Goal: Task Accomplishment & Management: Manage account settings

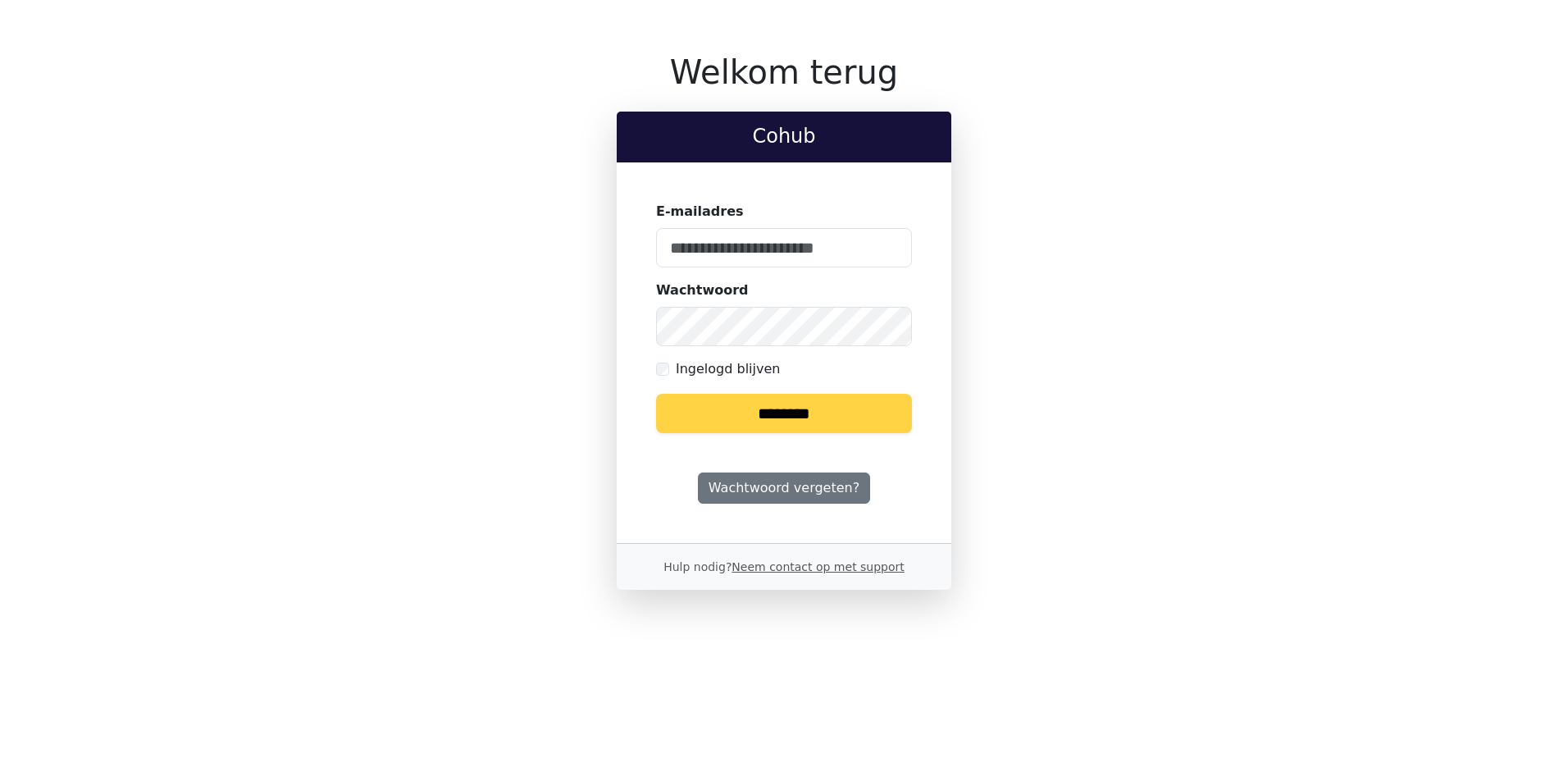
type input "**********"
click at [796, 415] on input "********" at bounding box center [784, 413] width 256 height 39
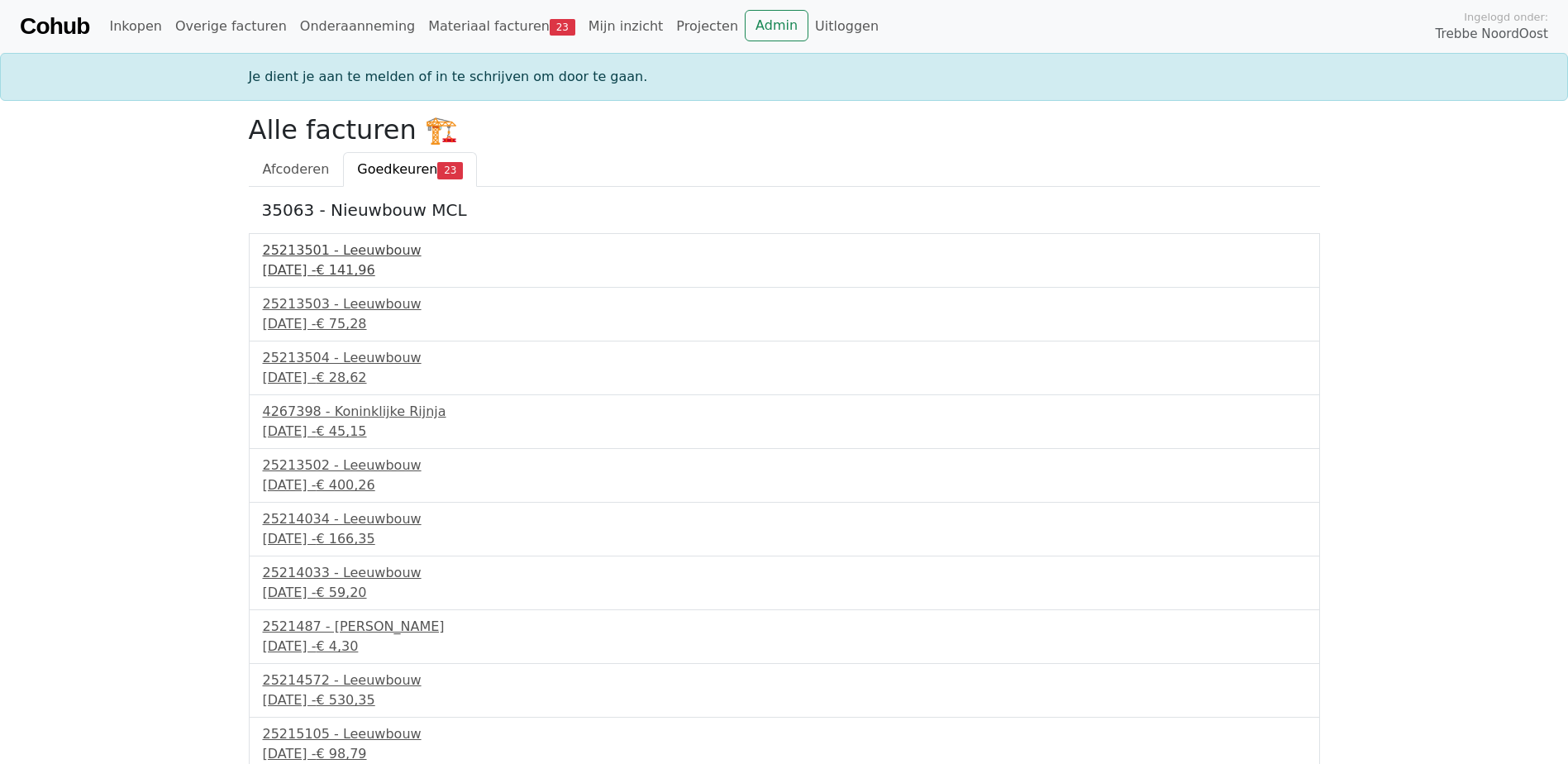
click at [362, 252] on div "25213501 - Leeuwbouw" at bounding box center [784, 250] width 1044 height 20
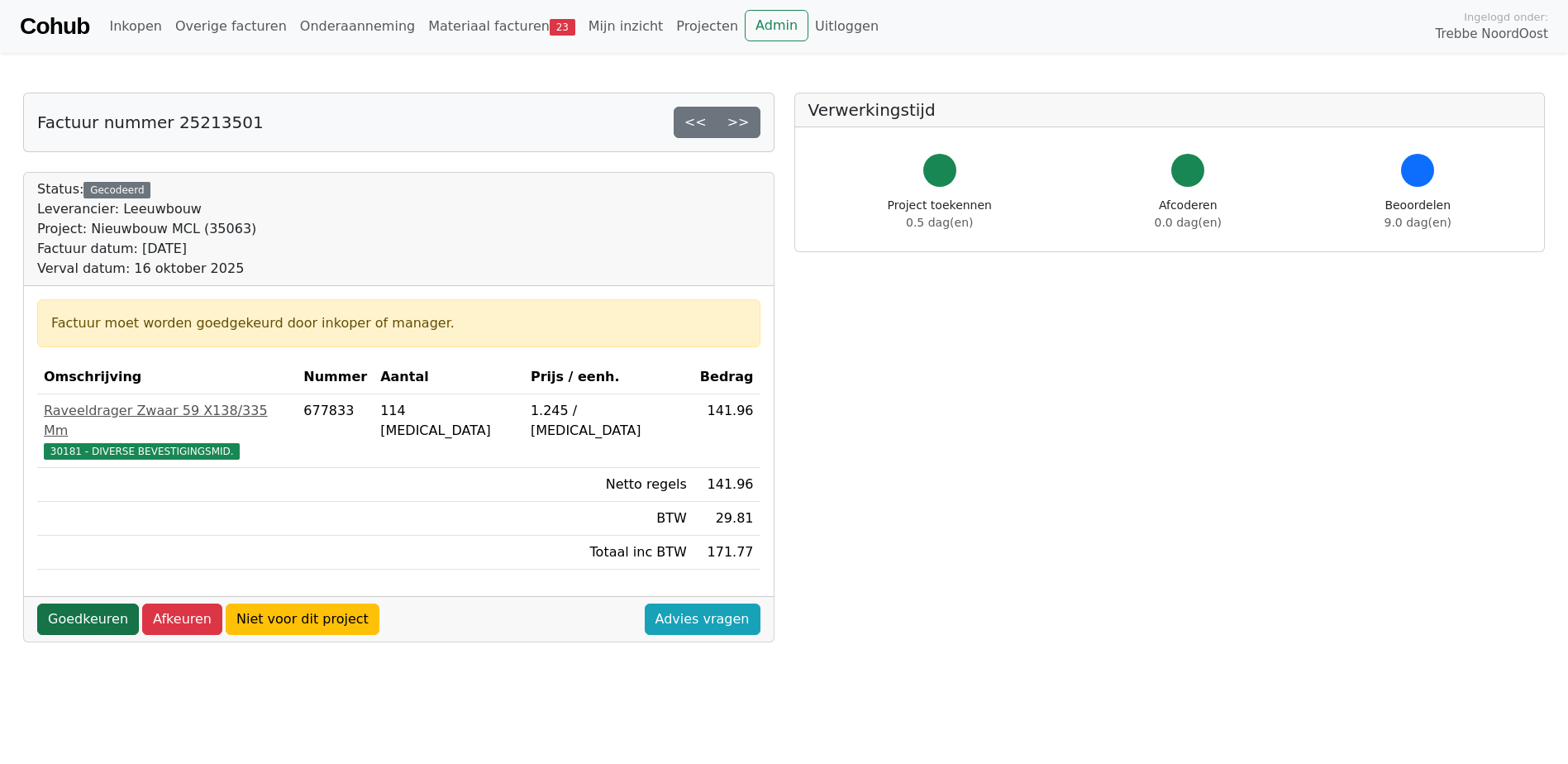
click at [94, 603] on link "Goedkeuren" at bounding box center [87, 619] width 102 height 31
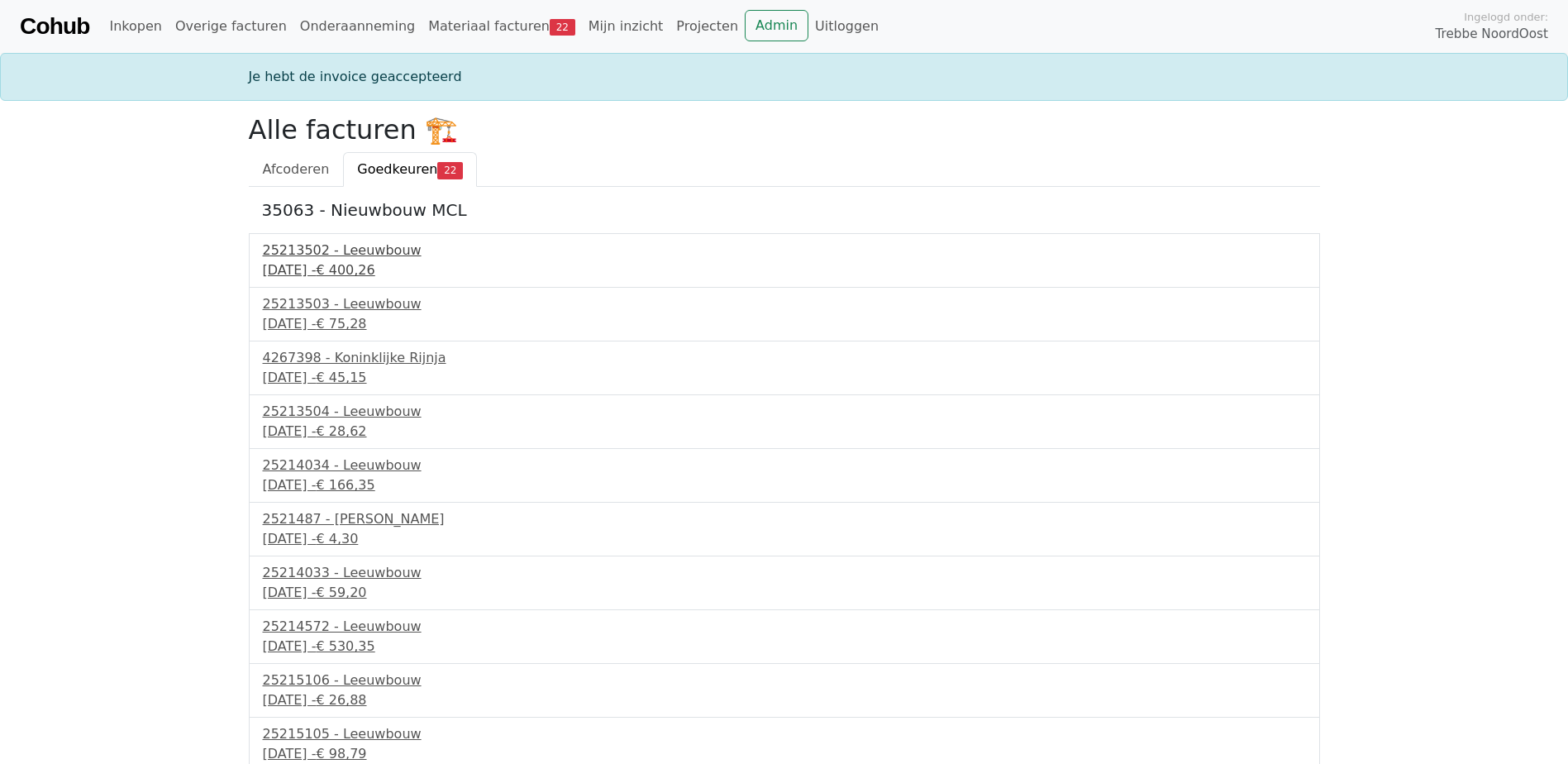
click at [368, 248] on div "25213502 - Leeuwbouw" at bounding box center [784, 250] width 1044 height 20
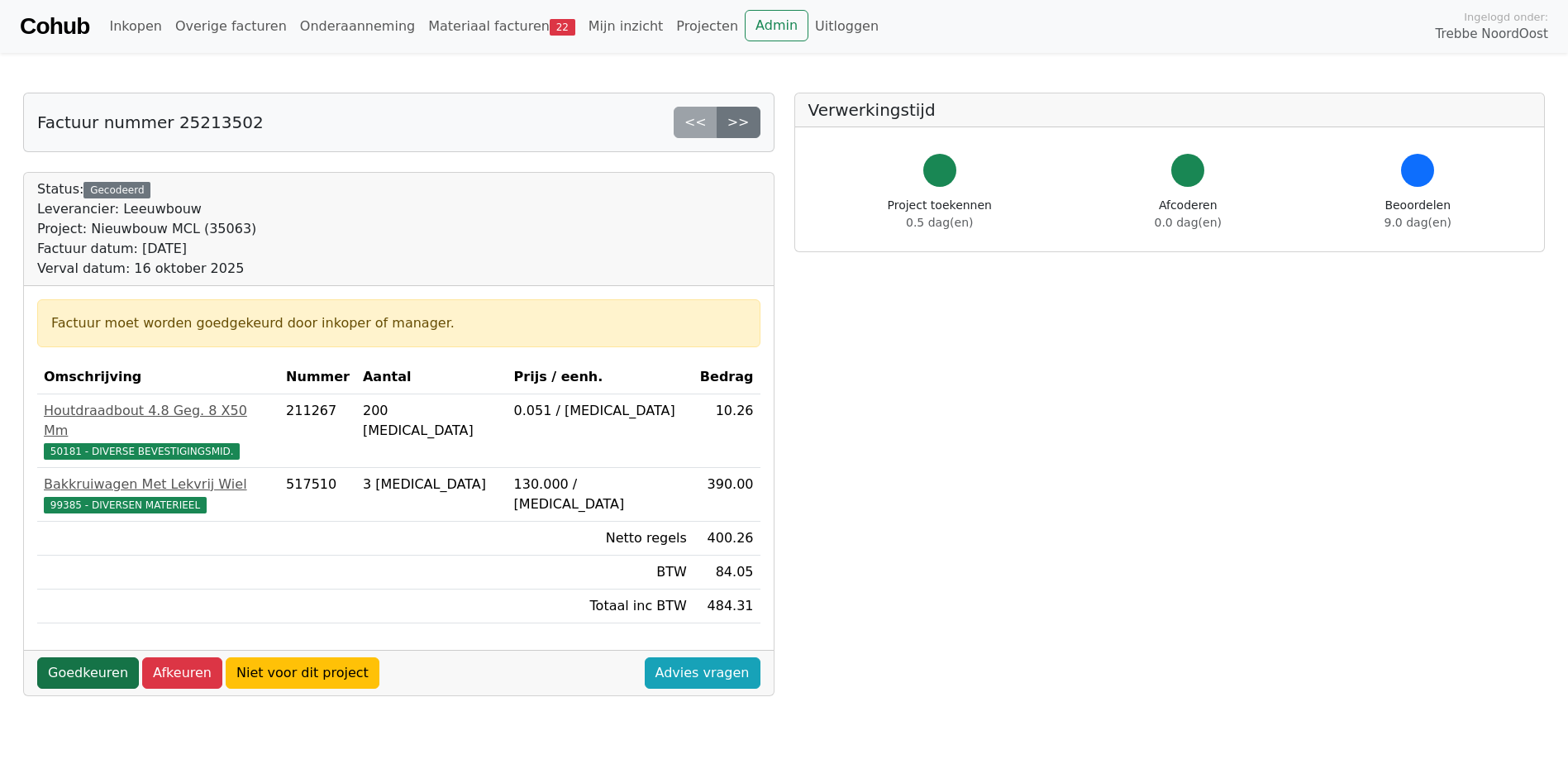
click at [95, 658] on link "Goedkeuren" at bounding box center [87, 673] width 102 height 31
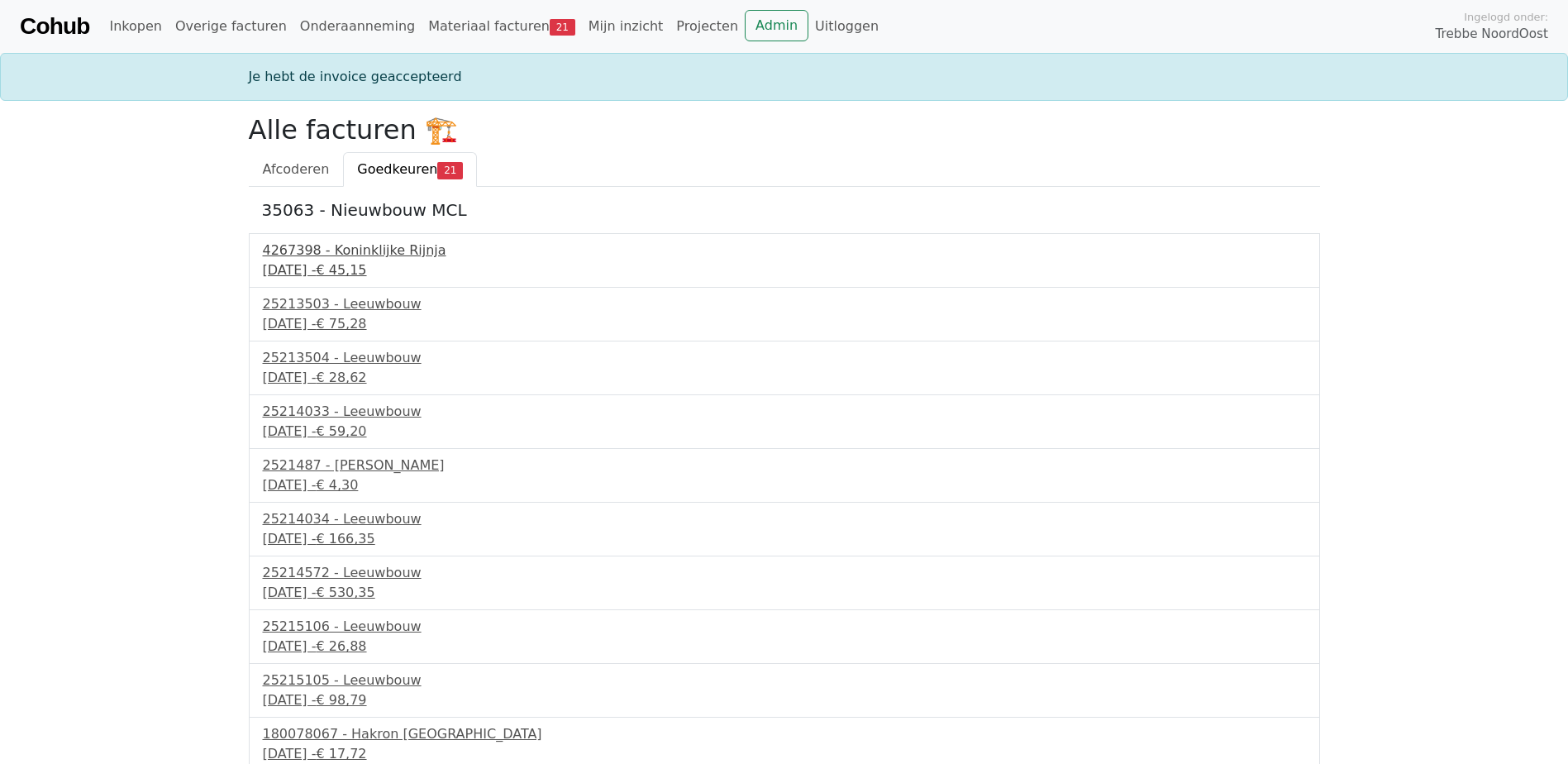
click at [389, 254] on div "4267398 - Koninklijke Rijnja" at bounding box center [784, 250] width 1044 height 20
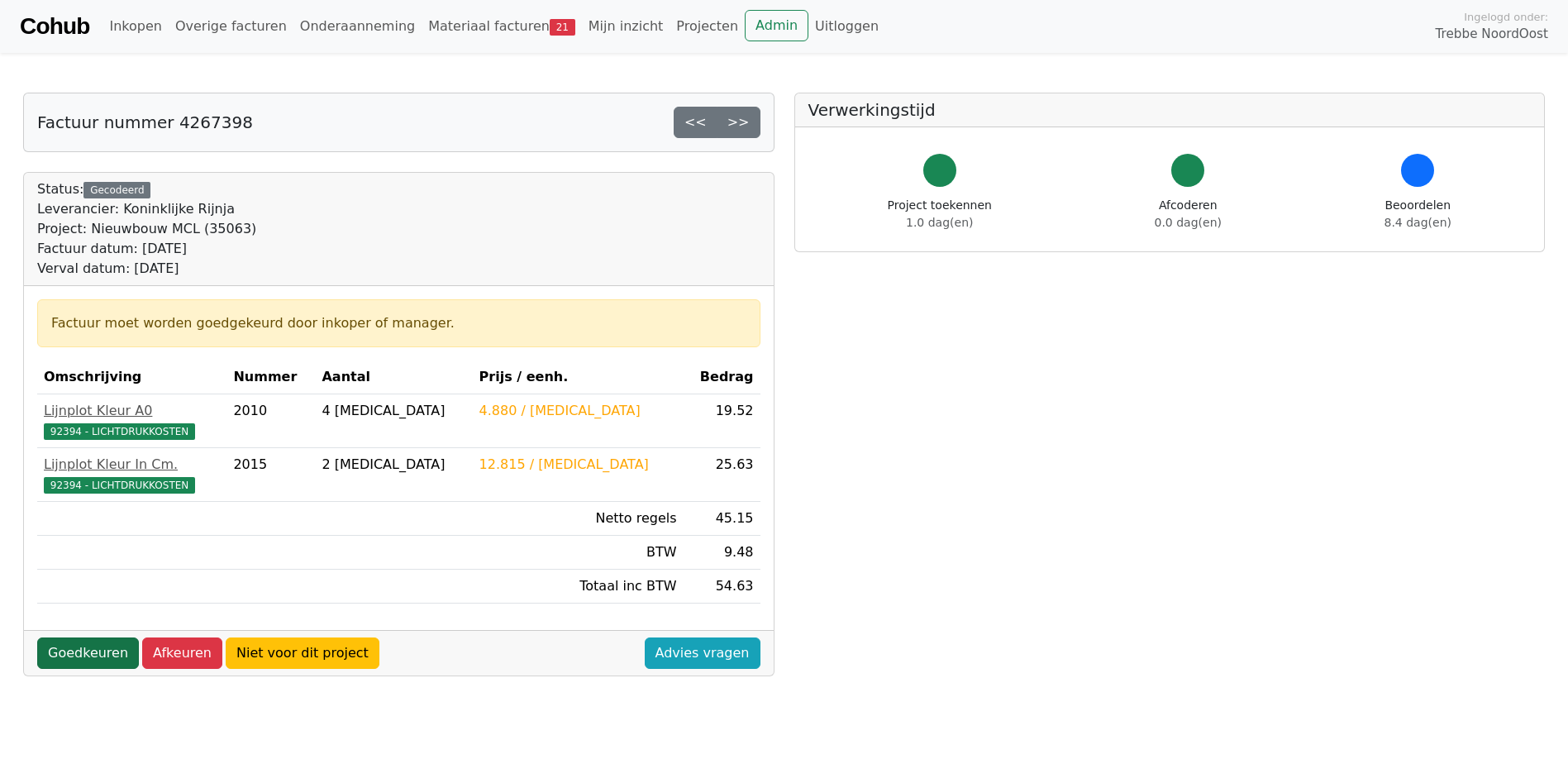
click at [107, 643] on link "Goedkeuren" at bounding box center [87, 653] width 102 height 31
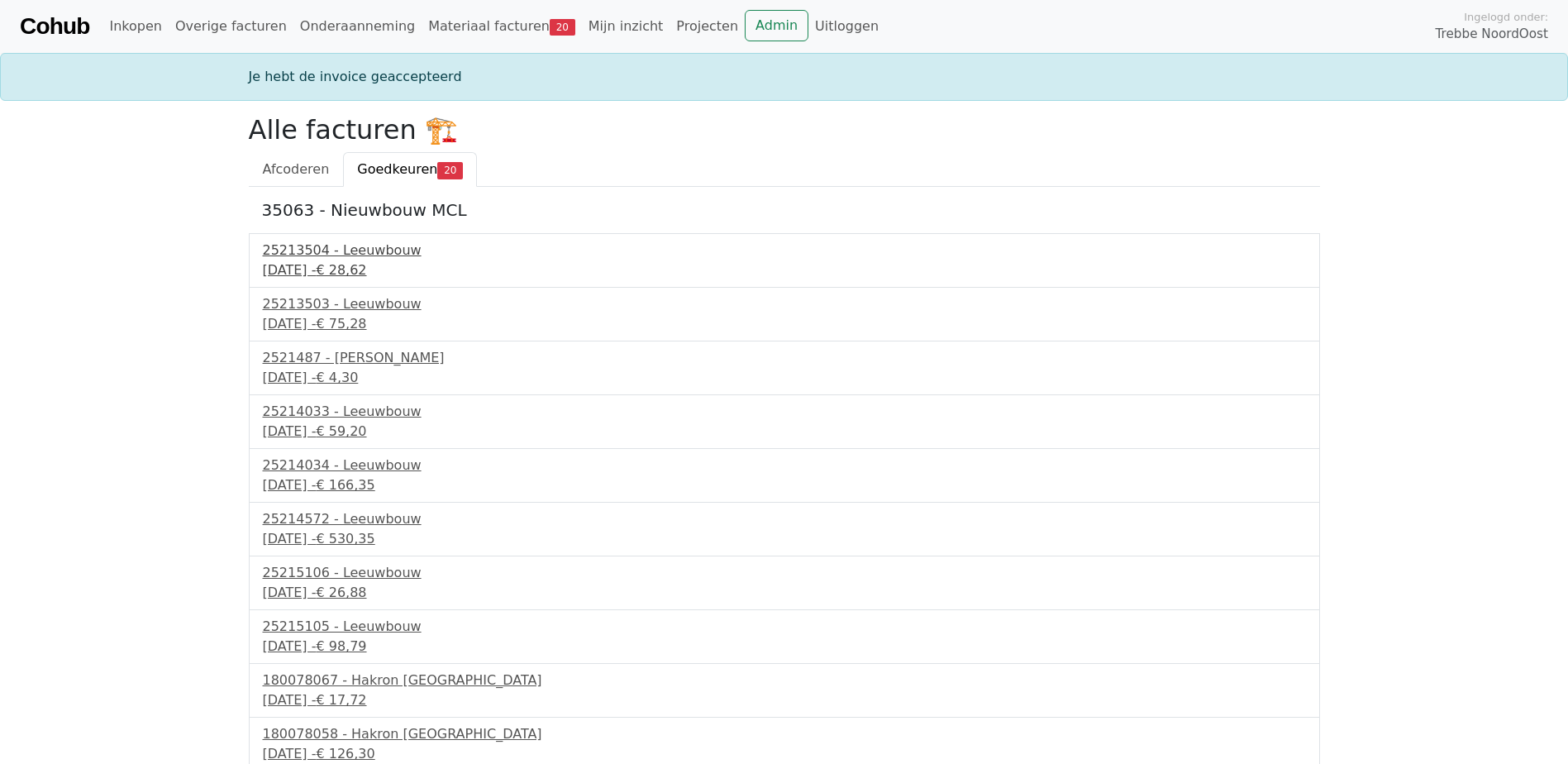
click at [358, 248] on div "25213504 - Leeuwbouw" at bounding box center [784, 250] width 1044 height 20
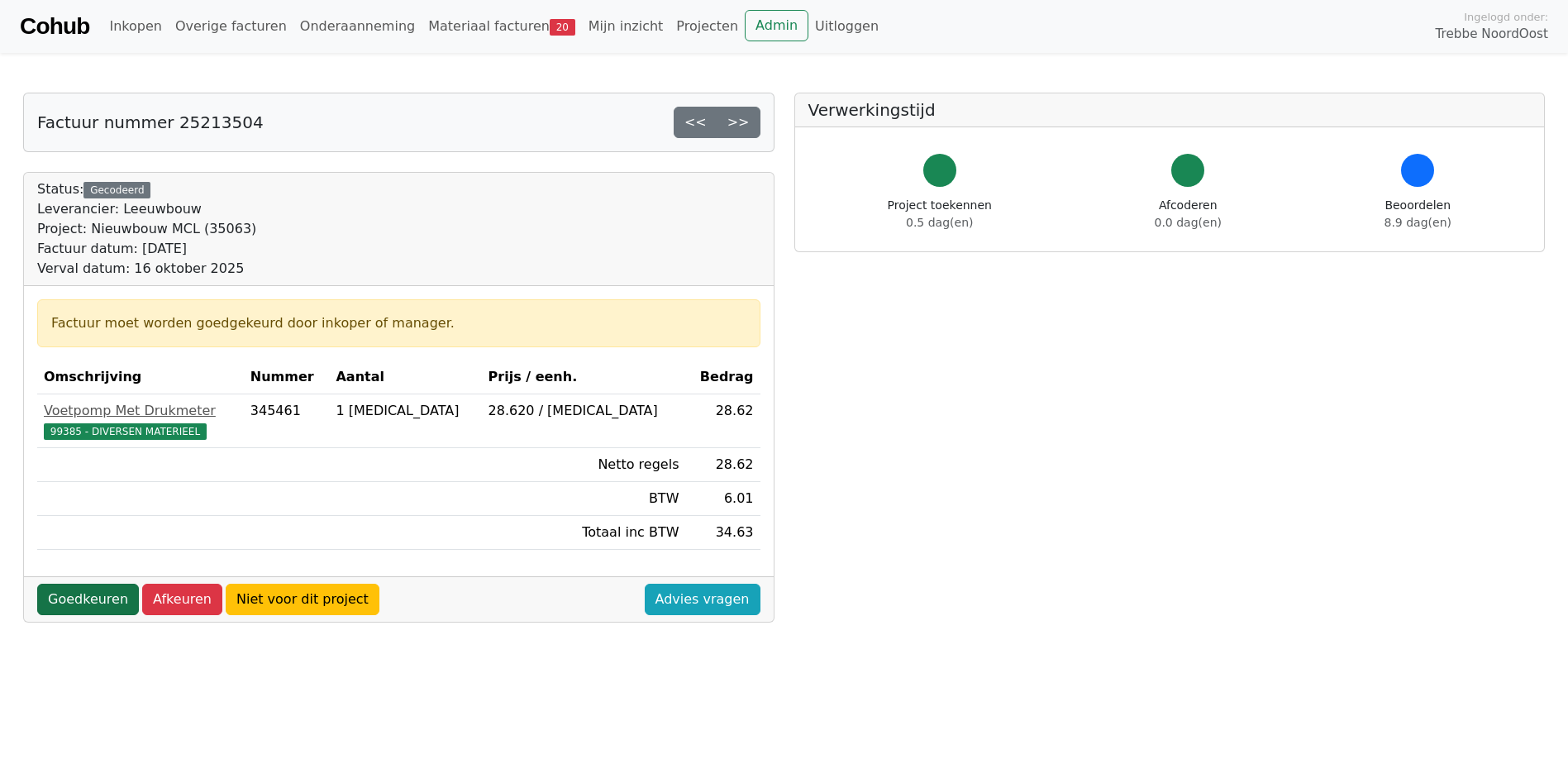
click at [96, 605] on link "Goedkeuren" at bounding box center [87, 599] width 102 height 31
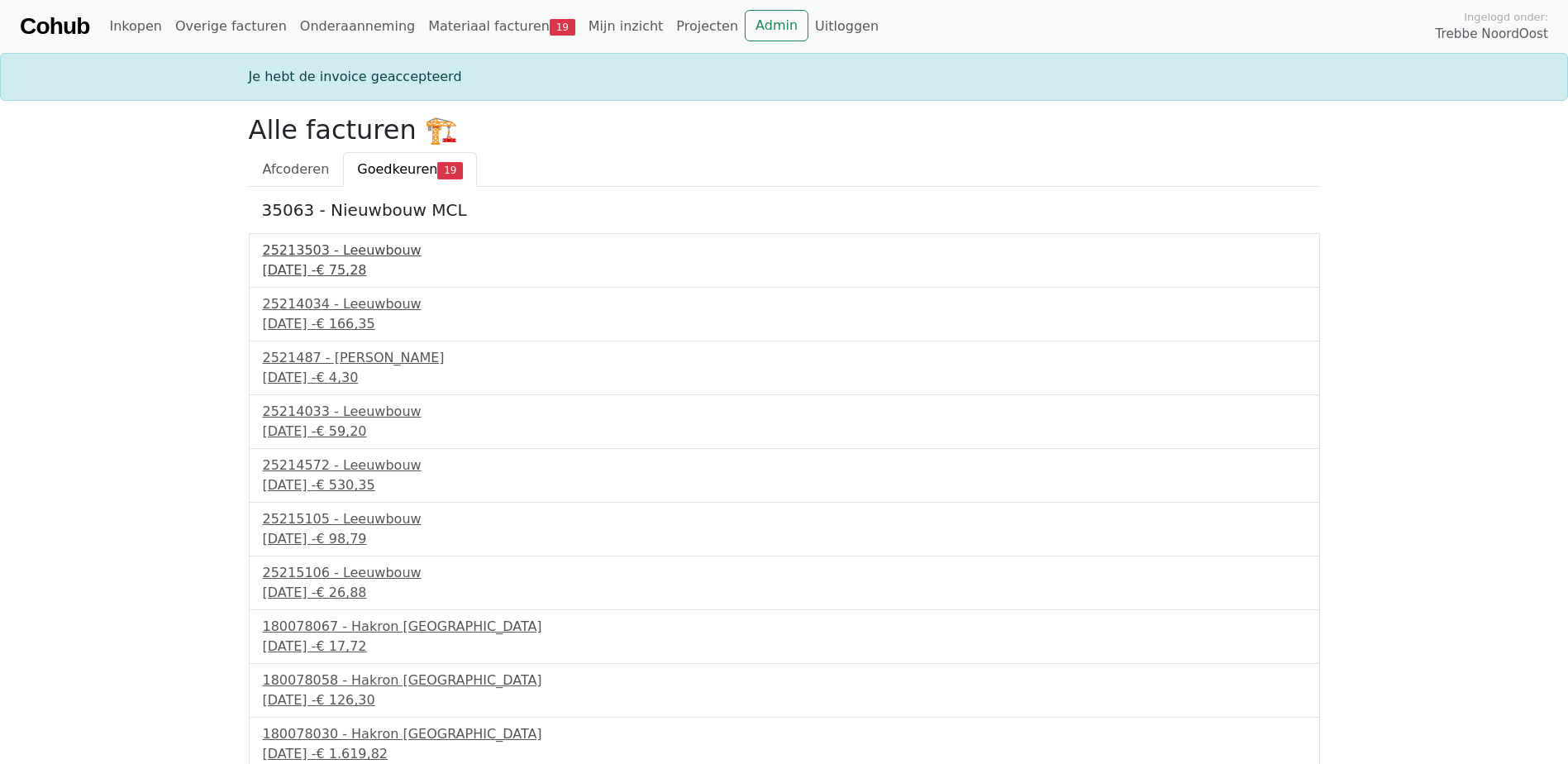
click at [391, 249] on div "25213503 - Leeuwbouw" at bounding box center [784, 250] width 1044 height 20
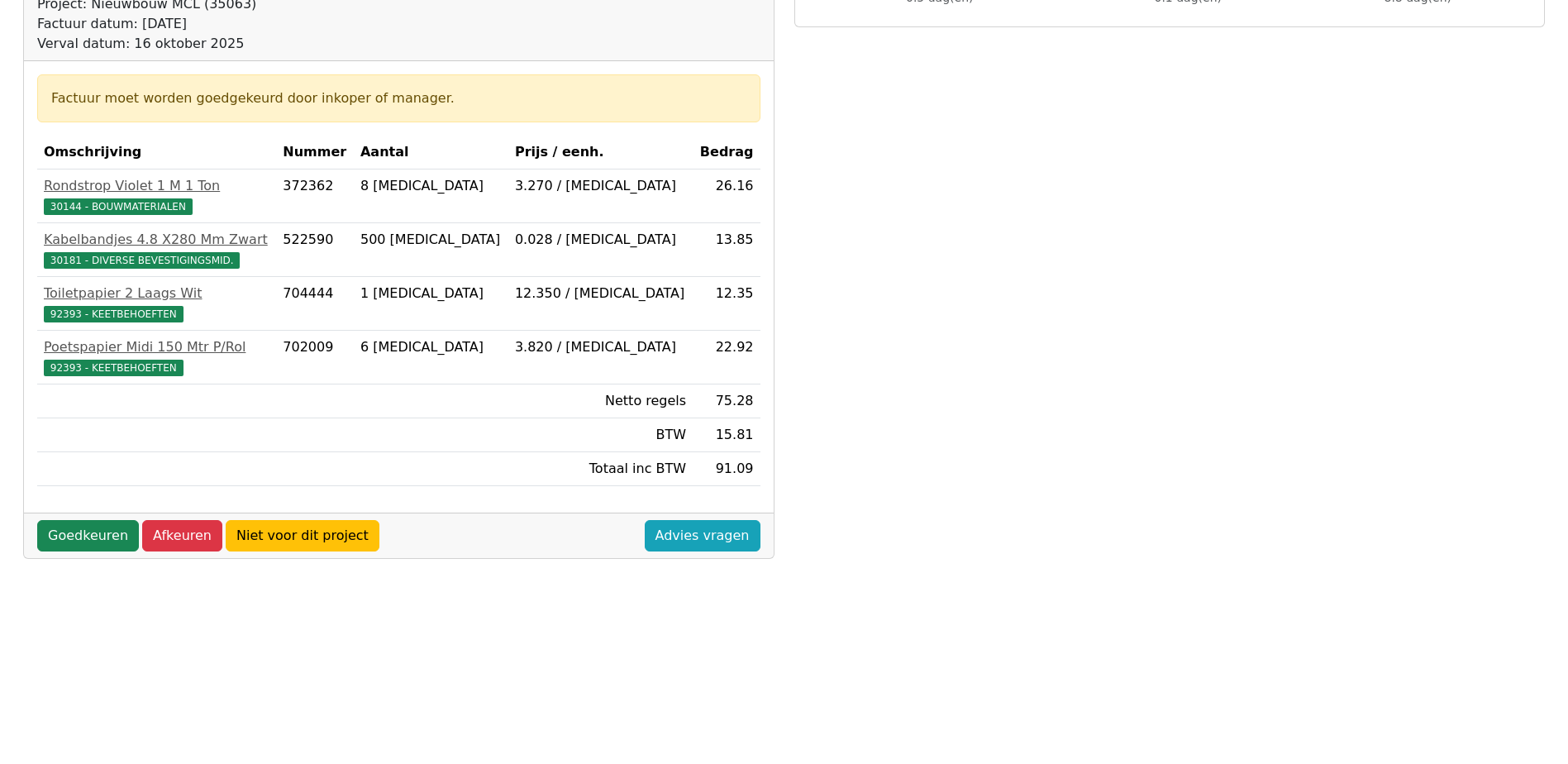
scroll to position [248, 0]
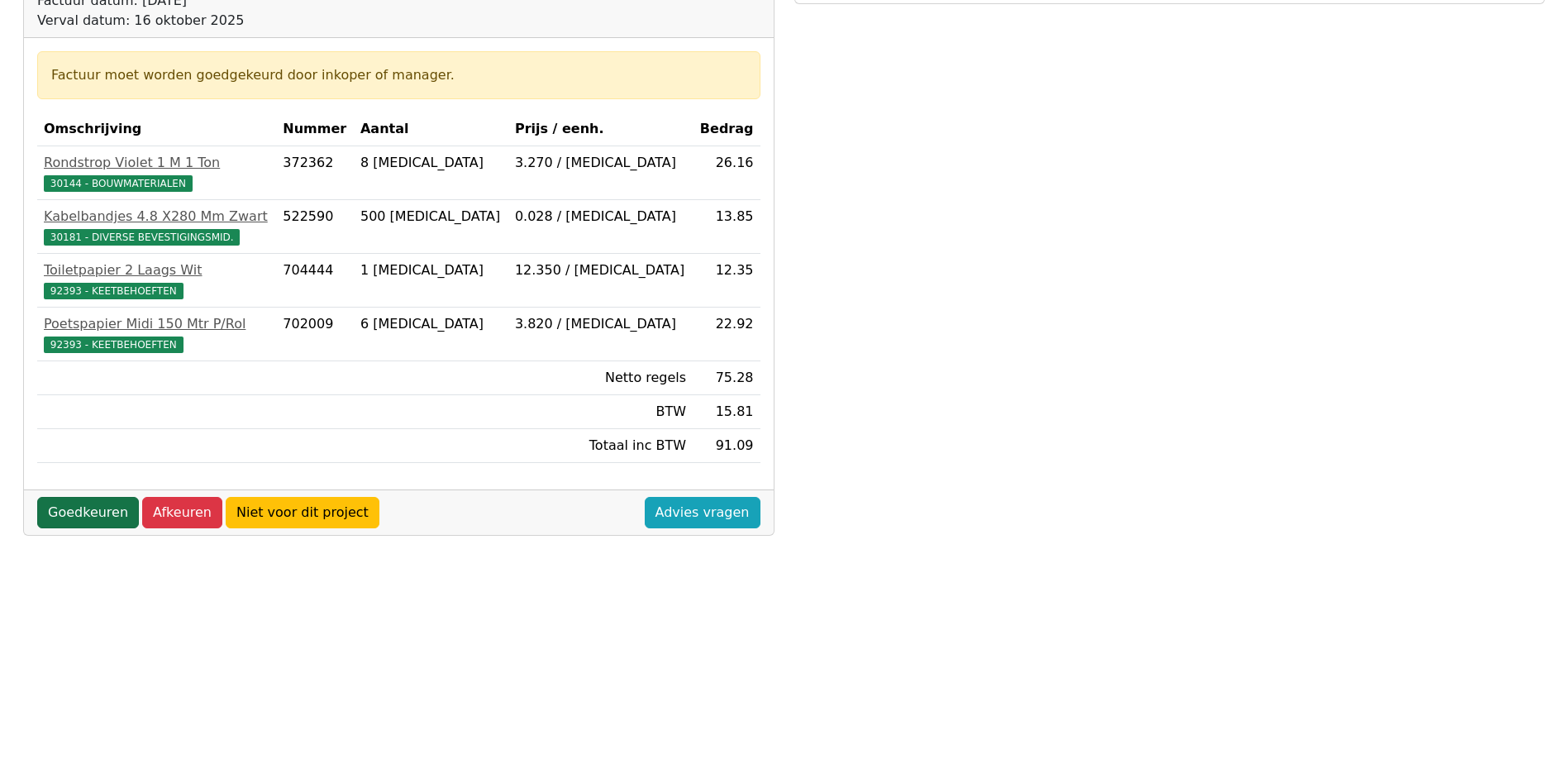
click at [89, 503] on link "Goedkeuren" at bounding box center [87, 513] width 102 height 31
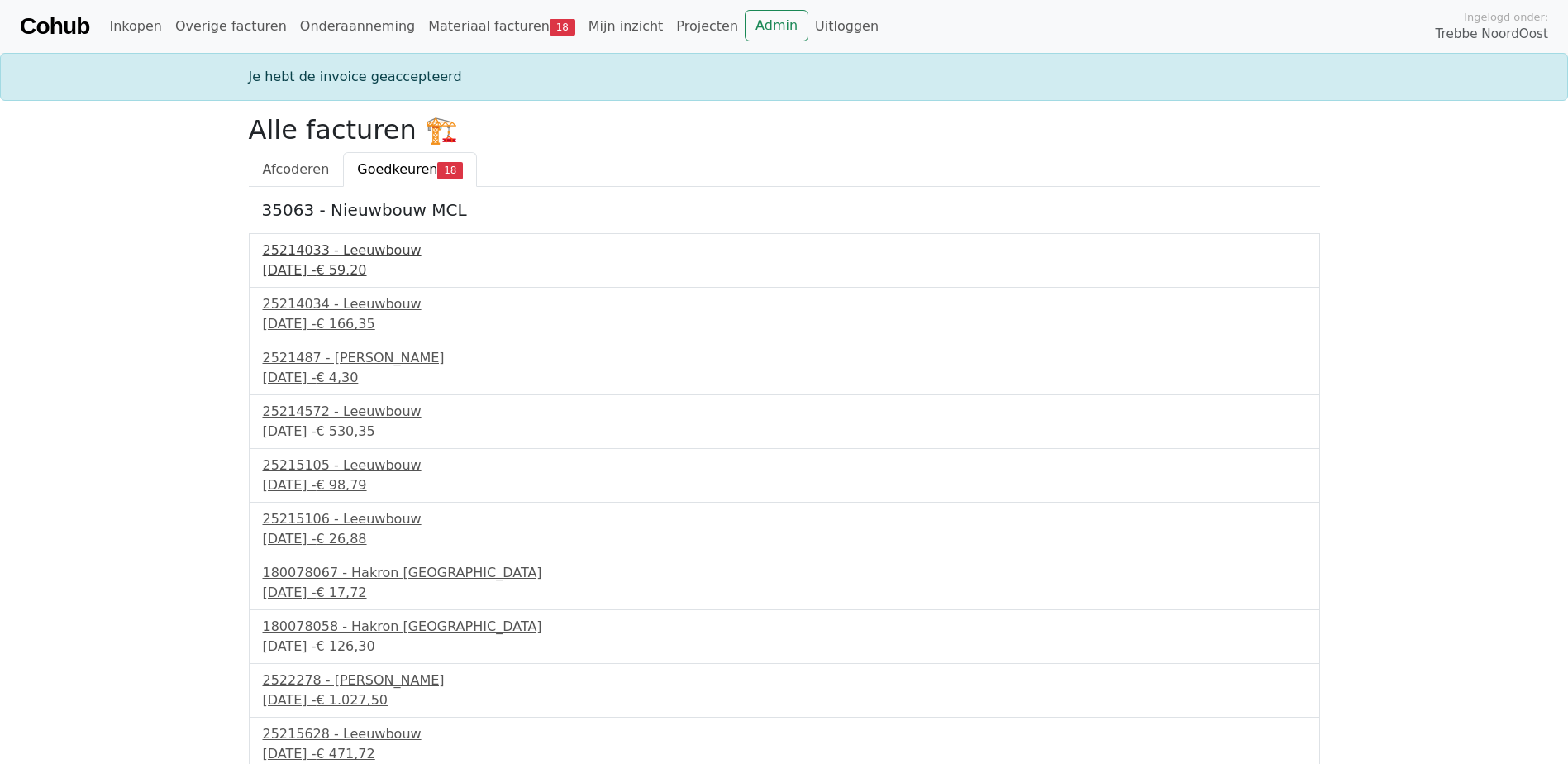
click at [357, 253] on div "25214033 - Leeuwbouw" at bounding box center [784, 250] width 1044 height 20
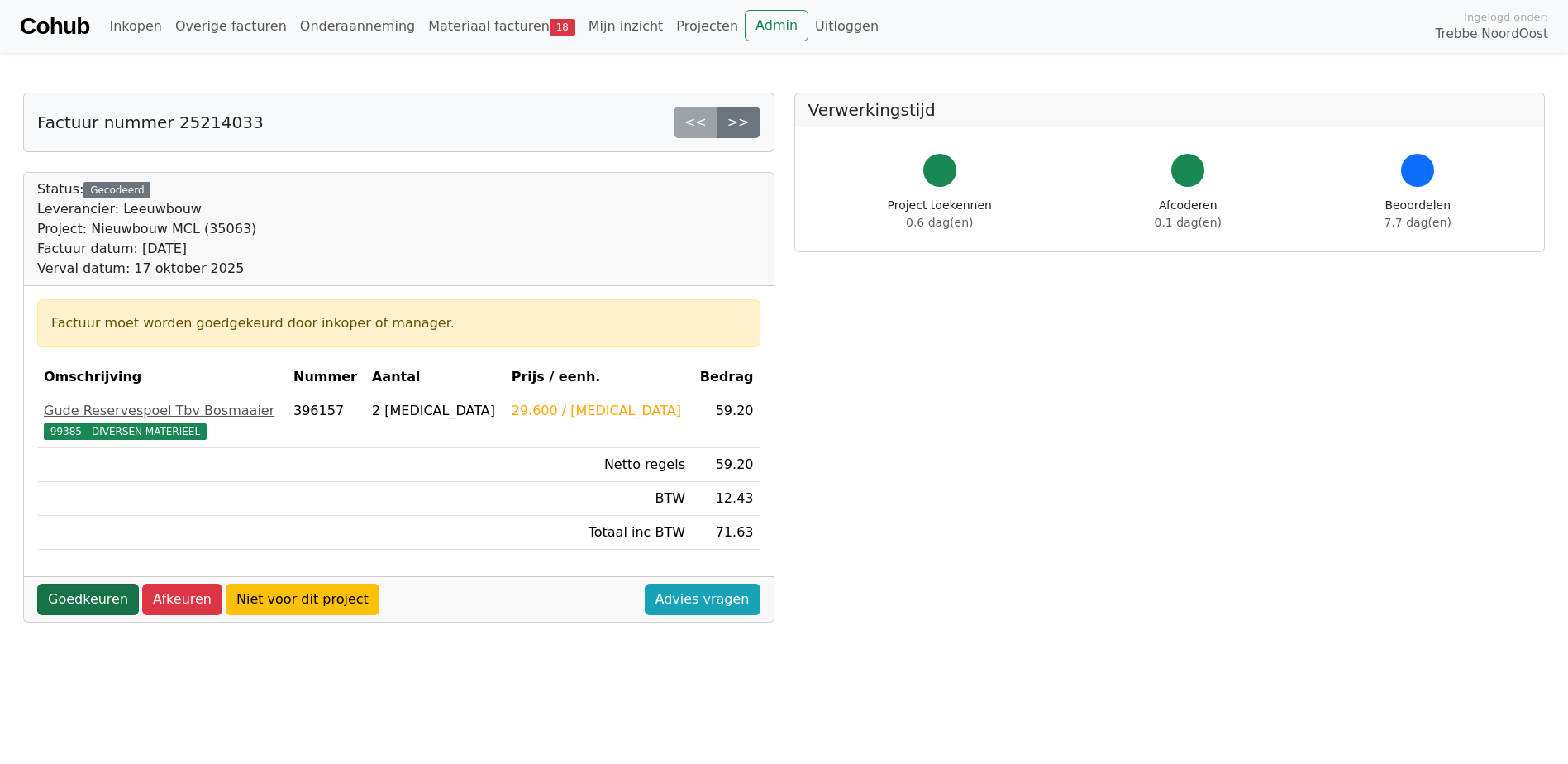
click at [98, 601] on link "Goedkeuren" at bounding box center [87, 599] width 102 height 31
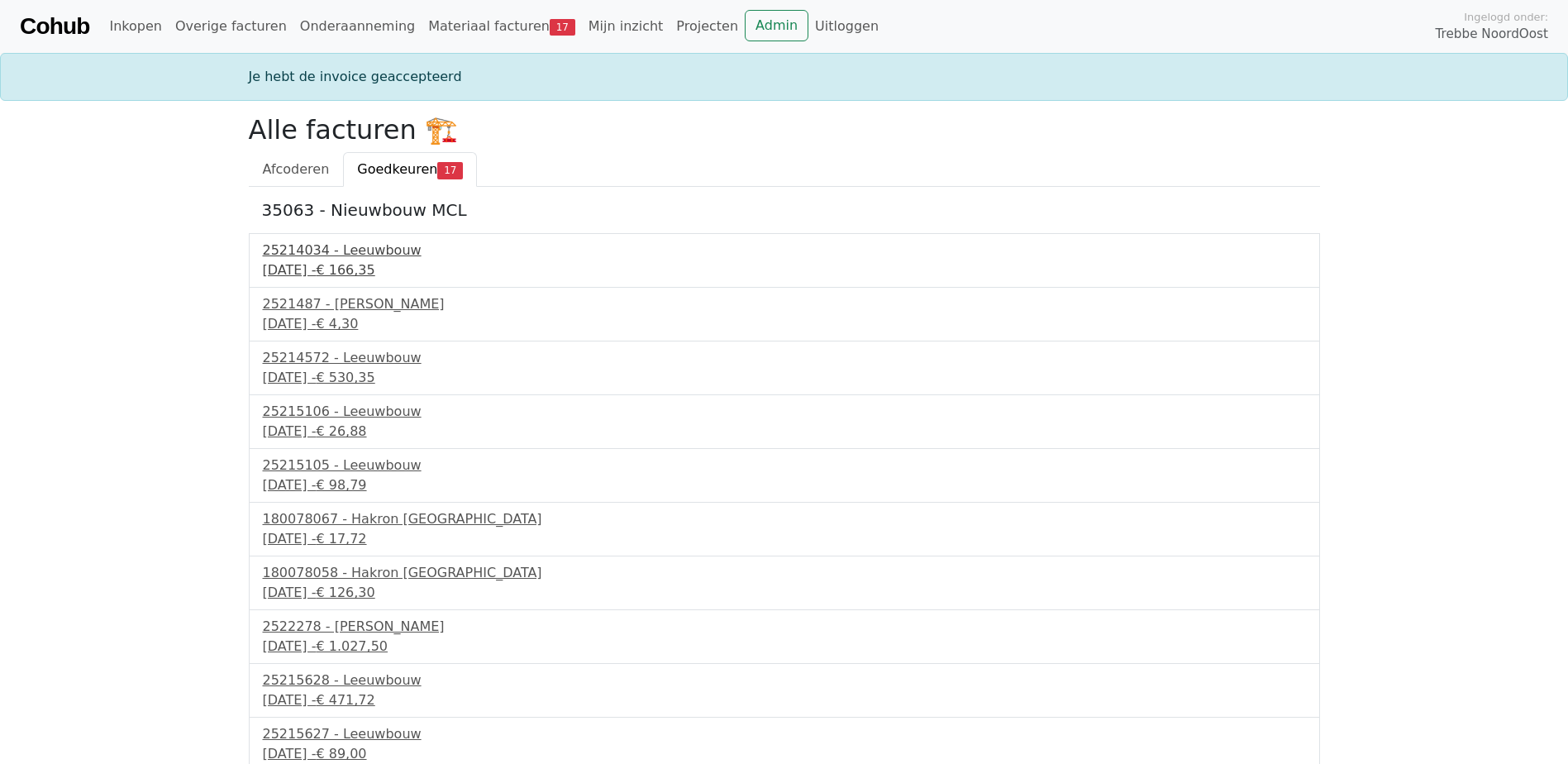
click at [377, 250] on div "25214034 - Leeuwbouw" at bounding box center [784, 250] width 1044 height 20
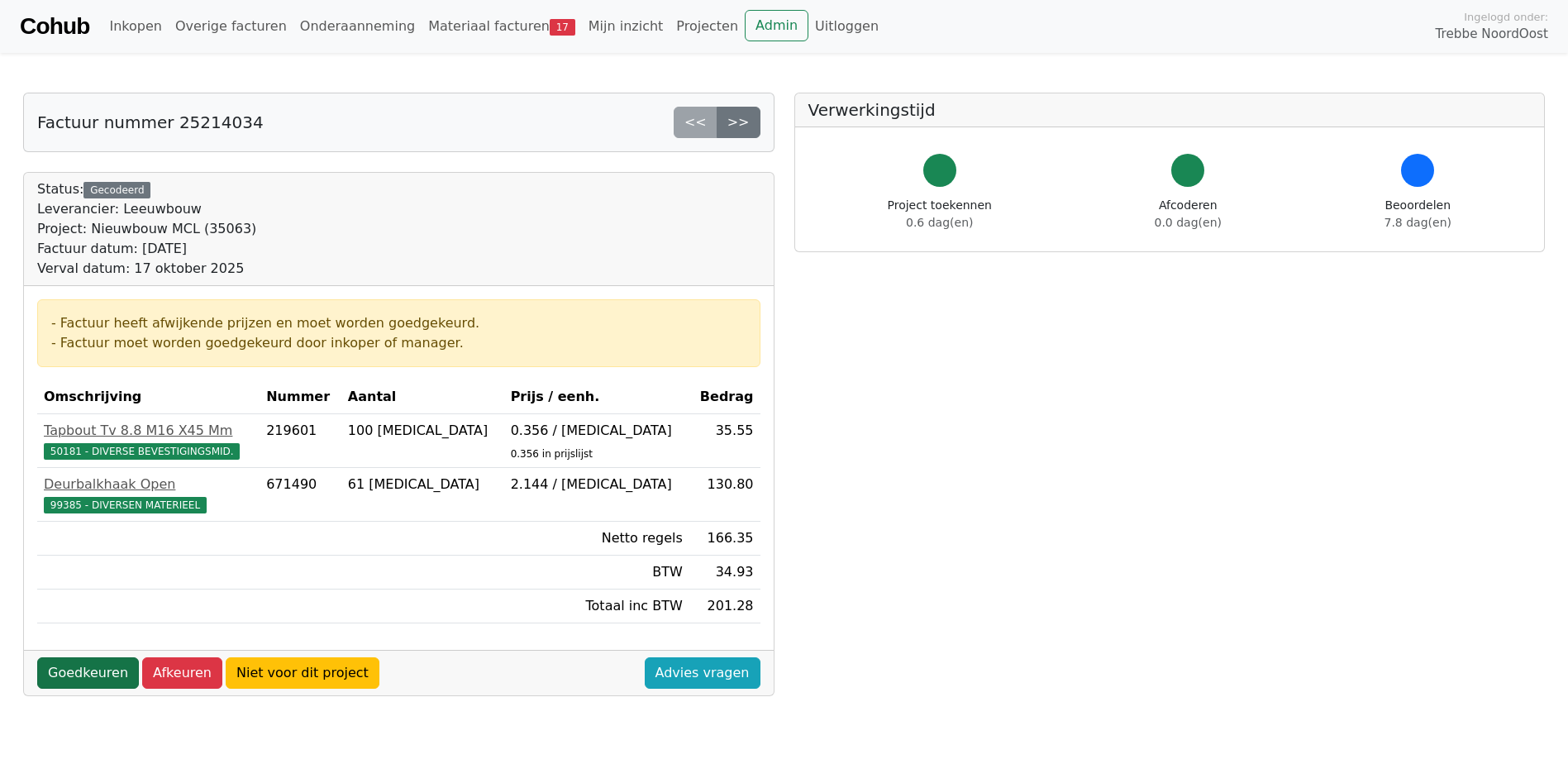
click at [99, 672] on link "Goedkeuren" at bounding box center [87, 673] width 102 height 31
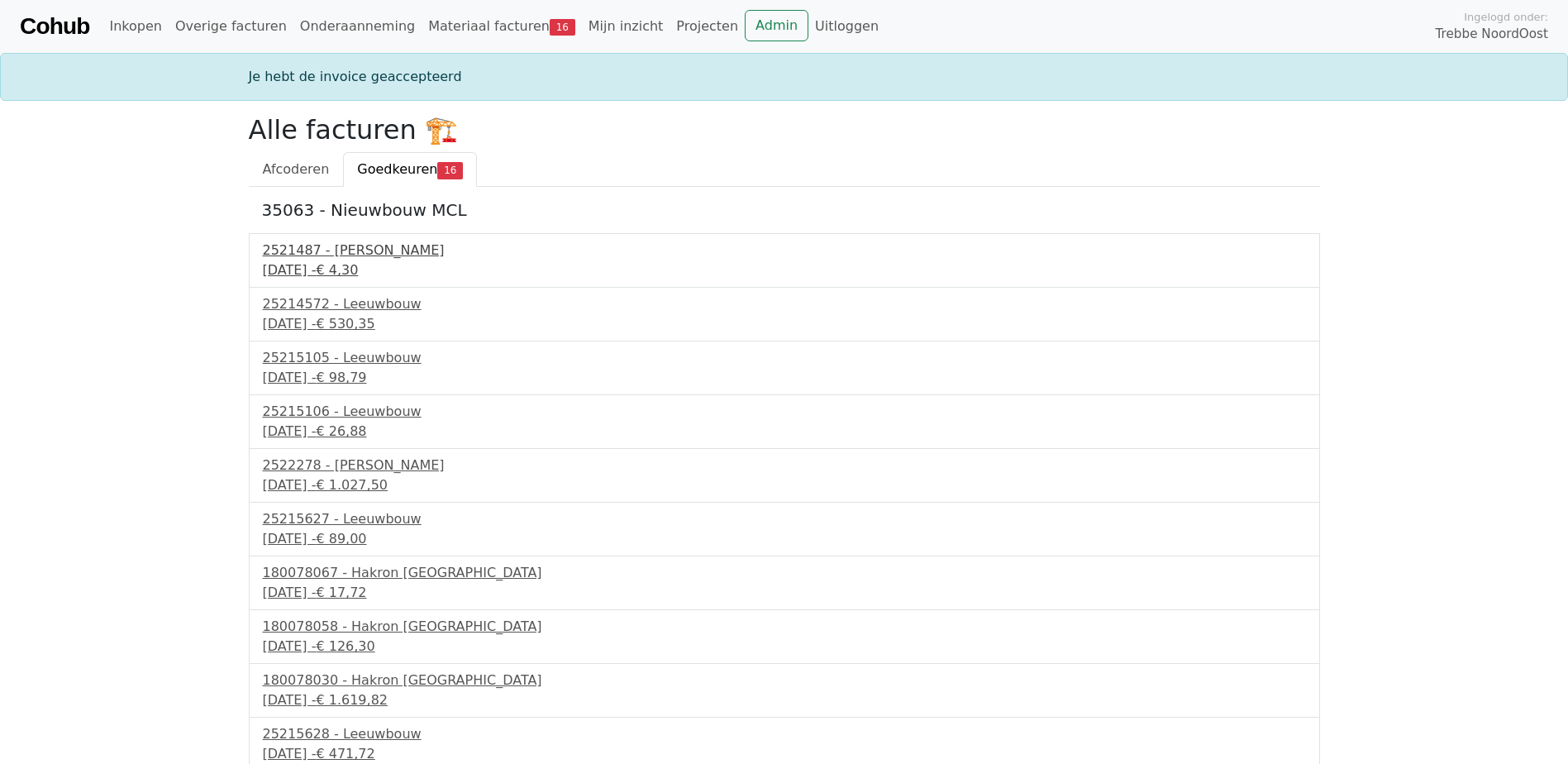
click at [348, 252] on div "2521487 - Van Dalen" at bounding box center [784, 250] width 1044 height 20
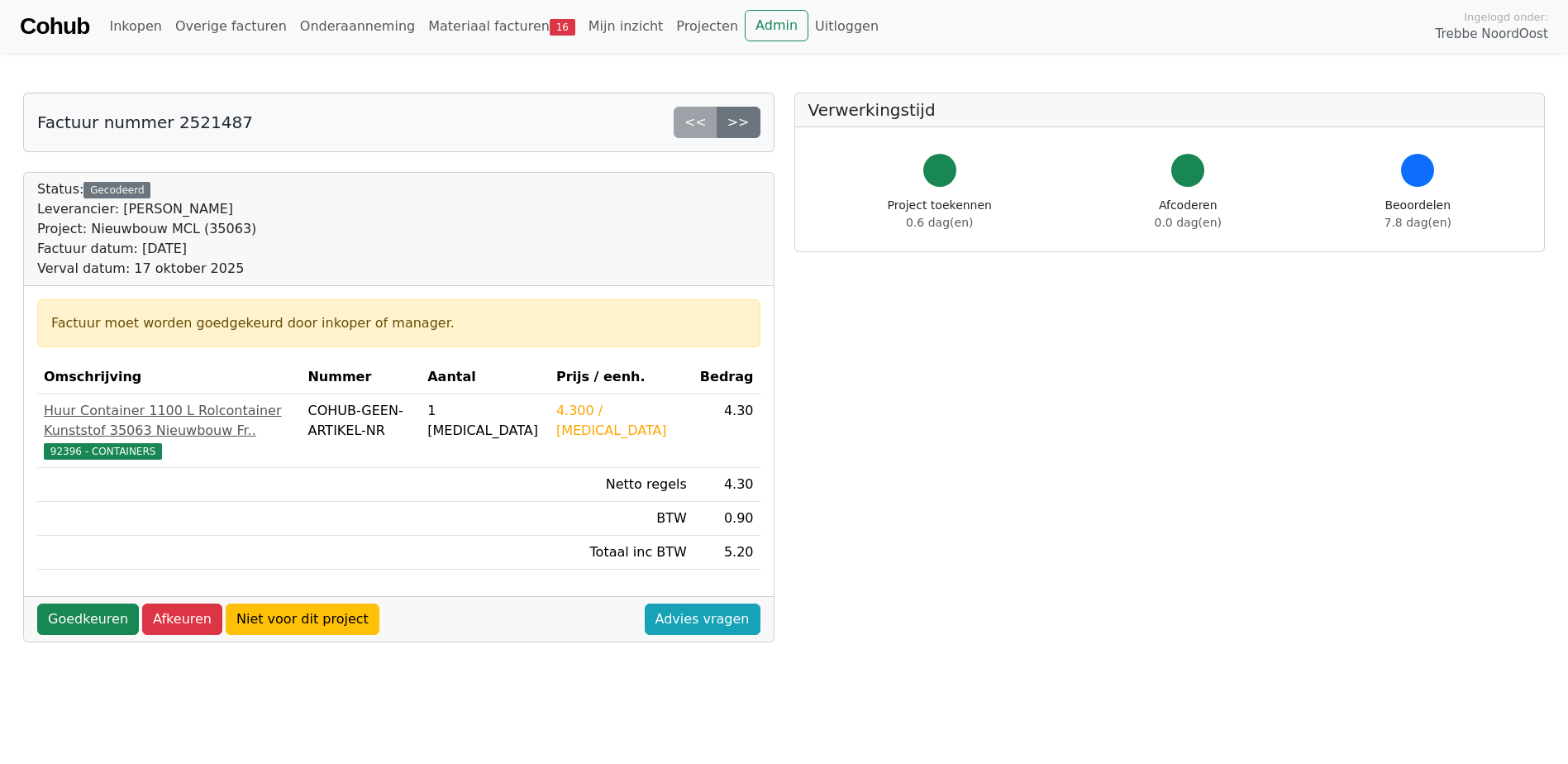
scroll to position [82, 0]
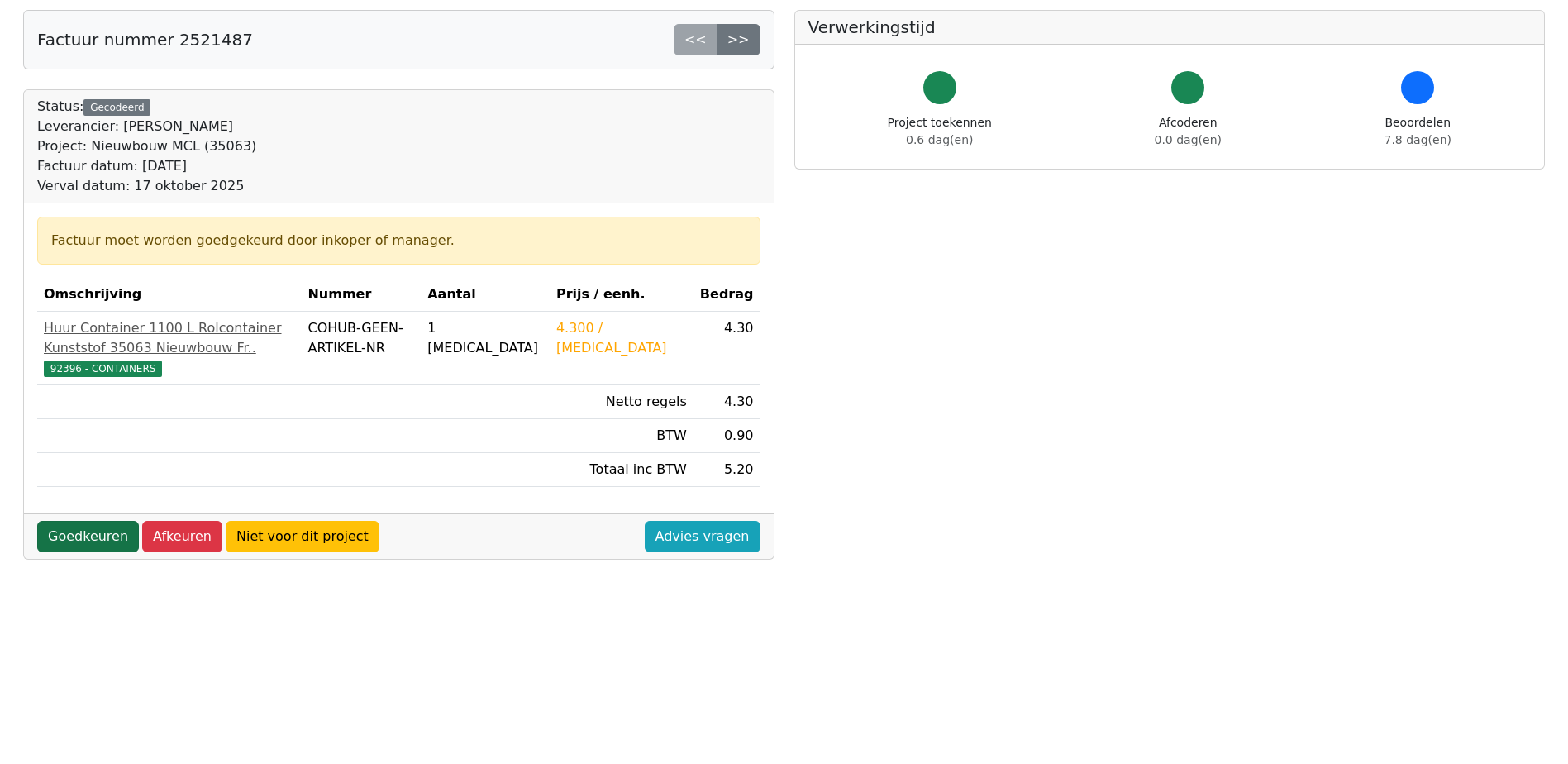
click at [124, 545] on link "Goedkeuren" at bounding box center [87, 536] width 102 height 31
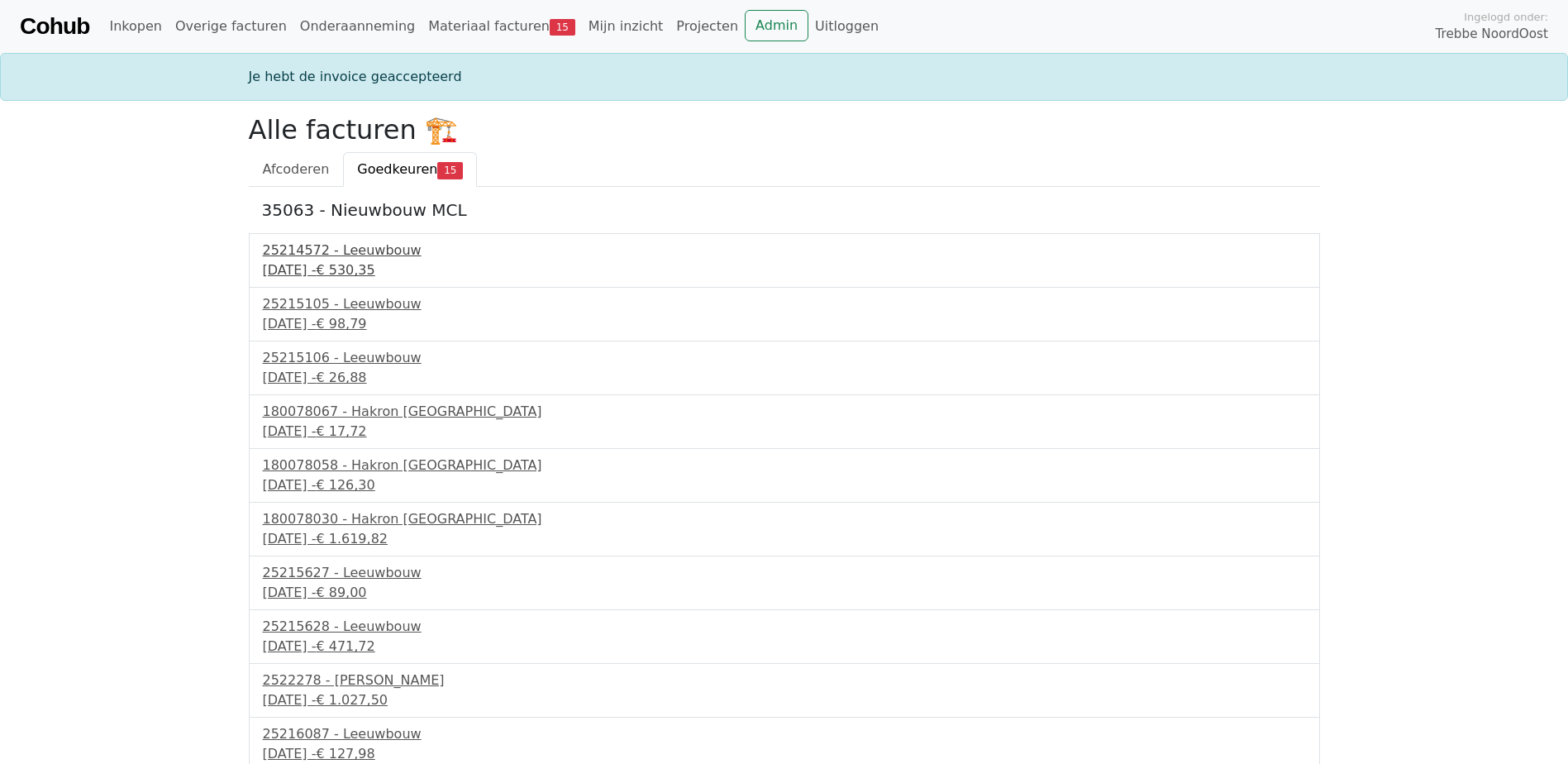
click at [370, 255] on div "25214572 - Leeuwbouw" at bounding box center [784, 250] width 1044 height 20
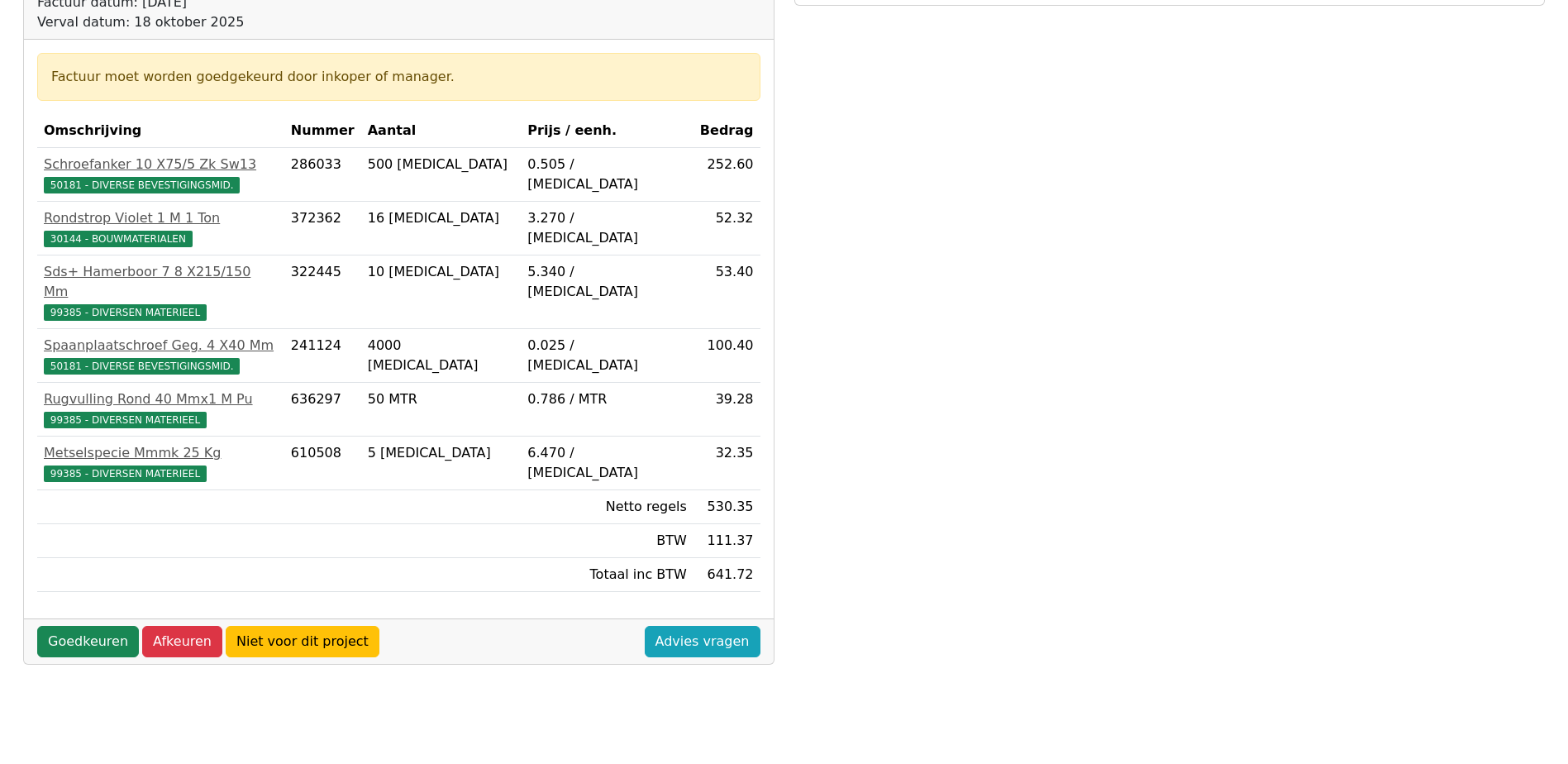
scroll to position [248, 0]
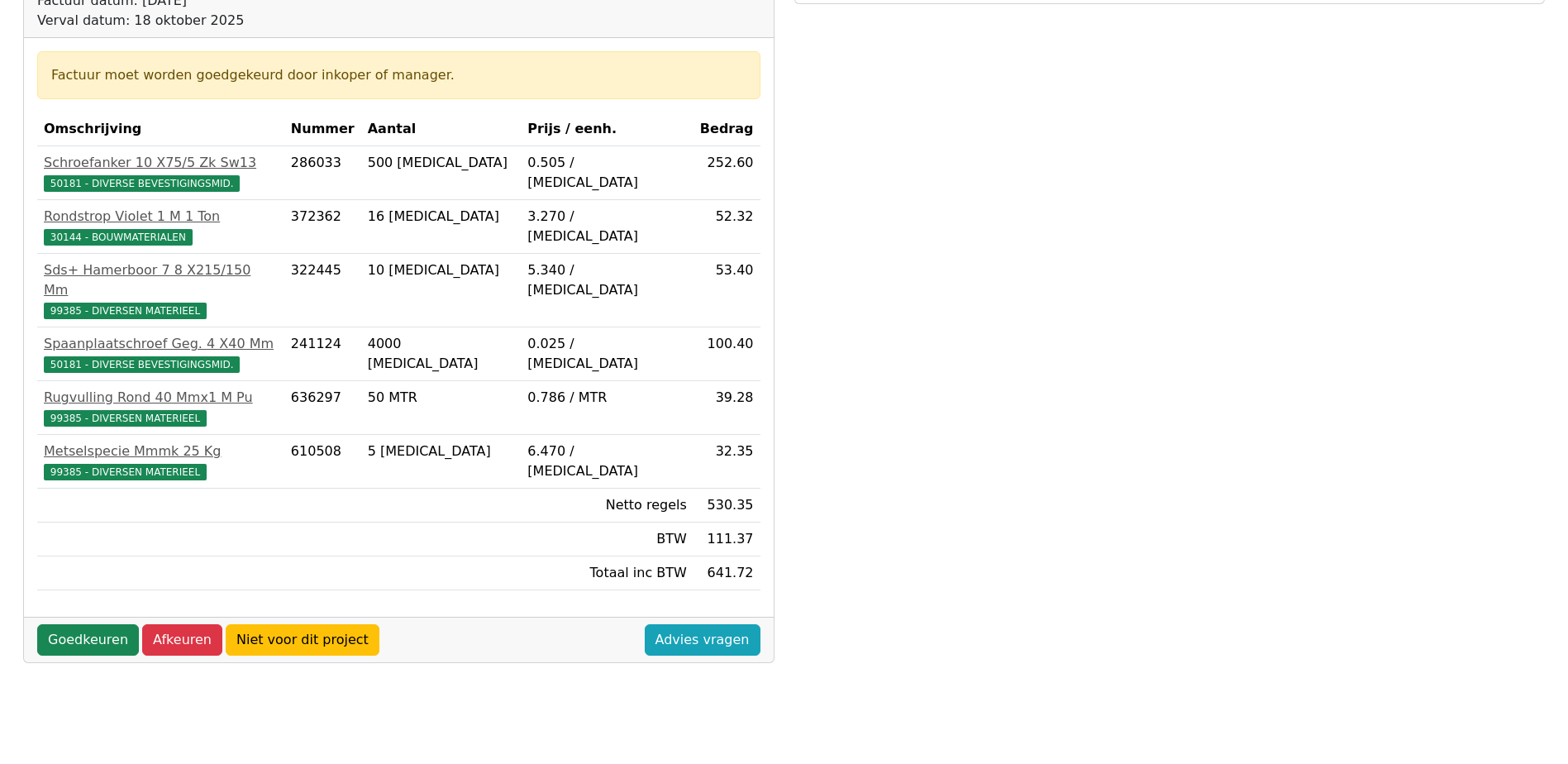
click at [98, 617] on div "Goedkeuren Afkeuren Niet voor dit project Advies vragen" at bounding box center [399, 639] width 750 height 45
click at [101, 624] on link "Goedkeuren" at bounding box center [87, 639] width 102 height 31
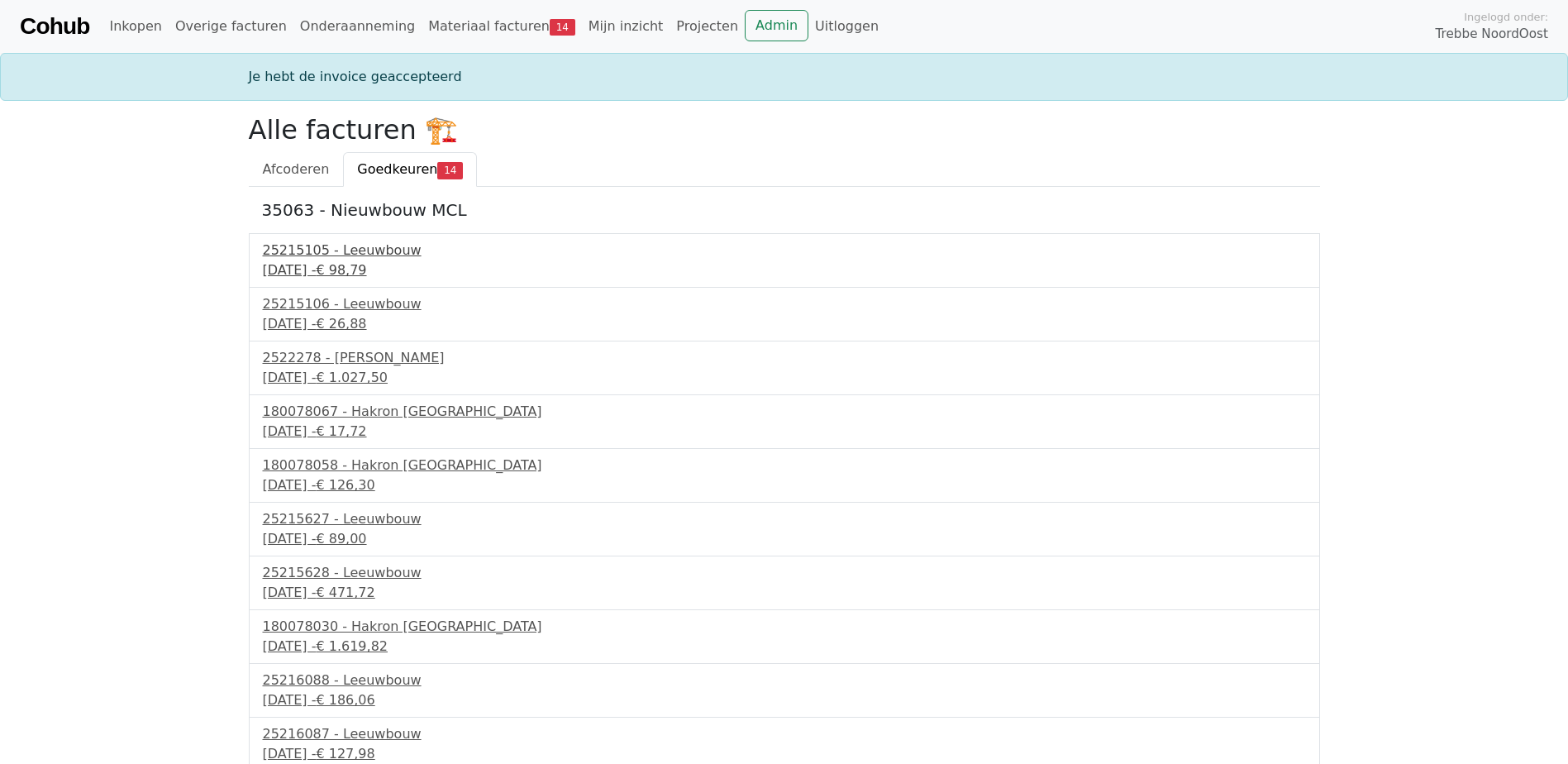
click at [367, 253] on div "25215105 - Leeuwbouw" at bounding box center [784, 250] width 1044 height 20
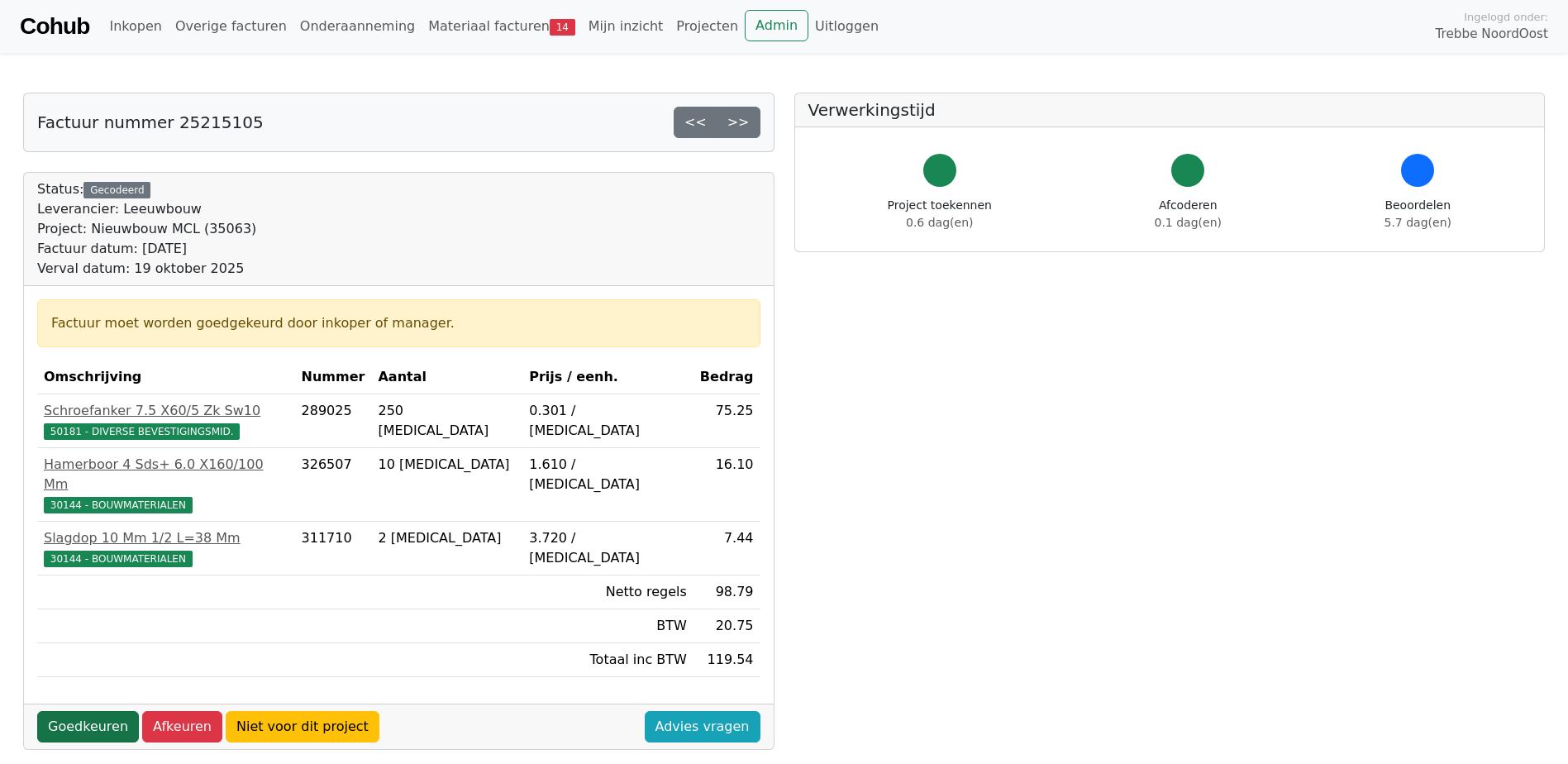
click at [105, 711] on link "Goedkeuren" at bounding box center [87, 726] width 102 height 31
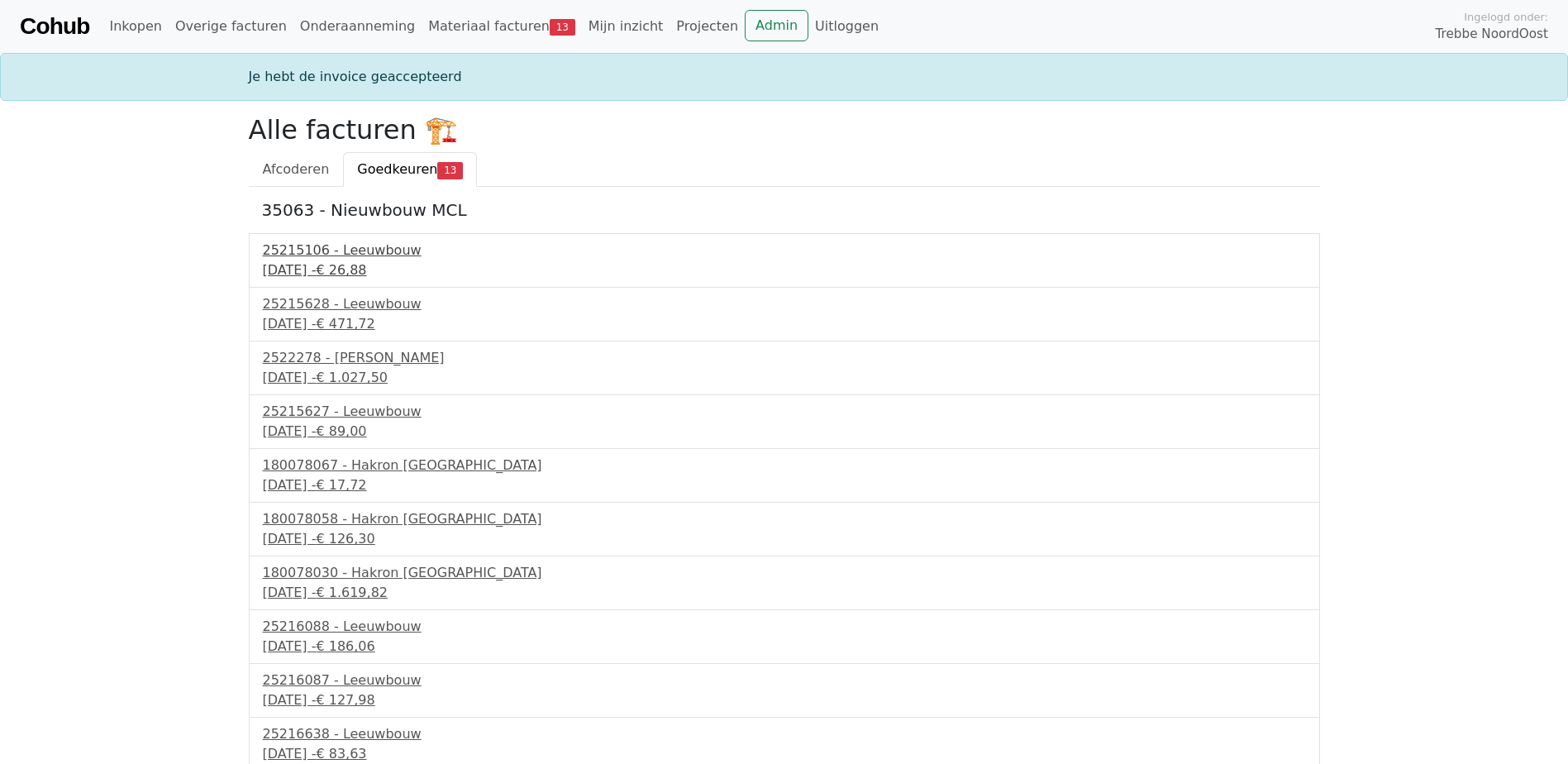
click at [353, 247] on div "25215106 - Leeuwbouw" at bounding box center [784, 250] width 1044 height 20
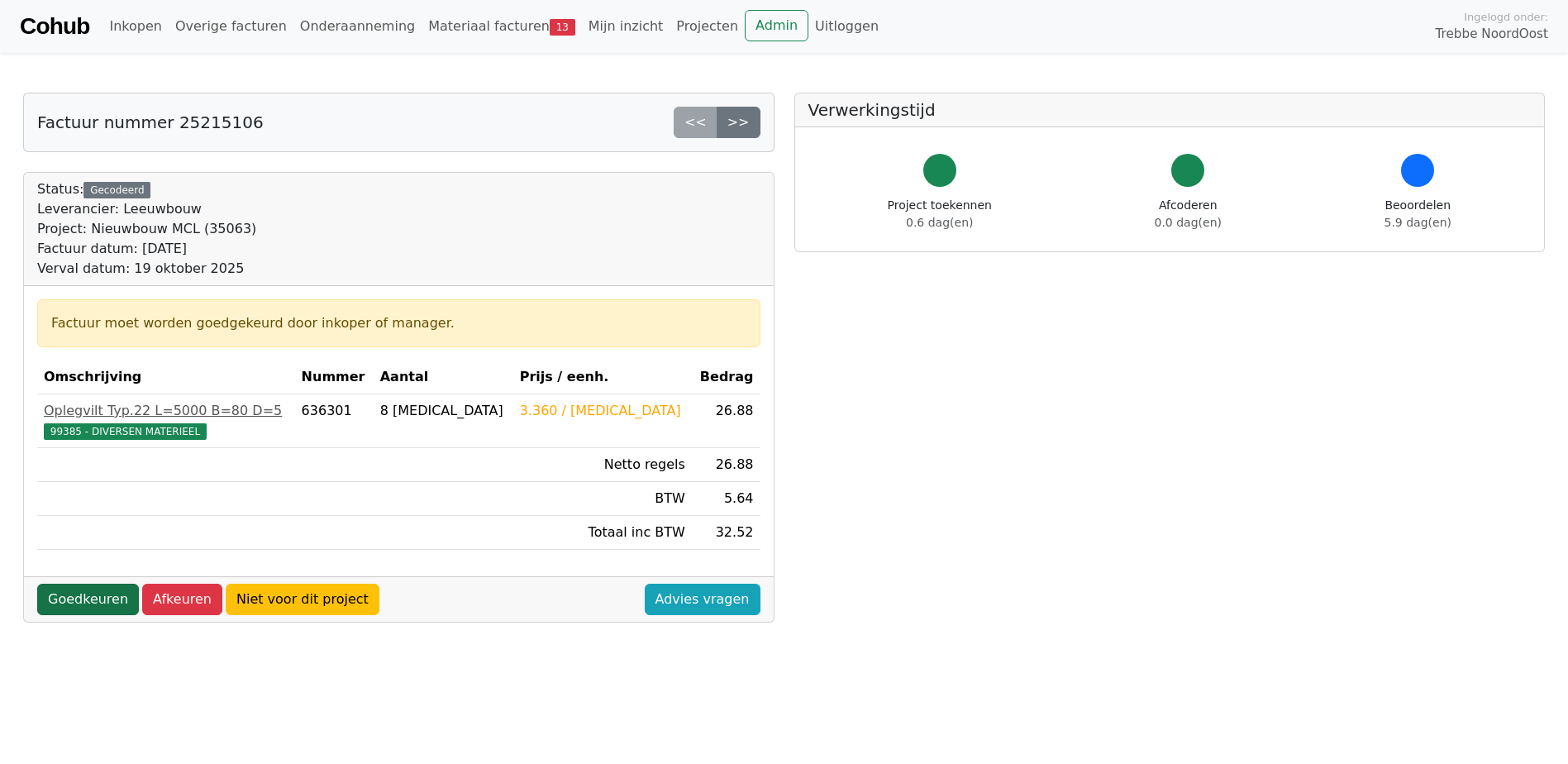
click at [100, 597] on link "Goedkeuren" at bounding box center [87, 599] width 102 height 31
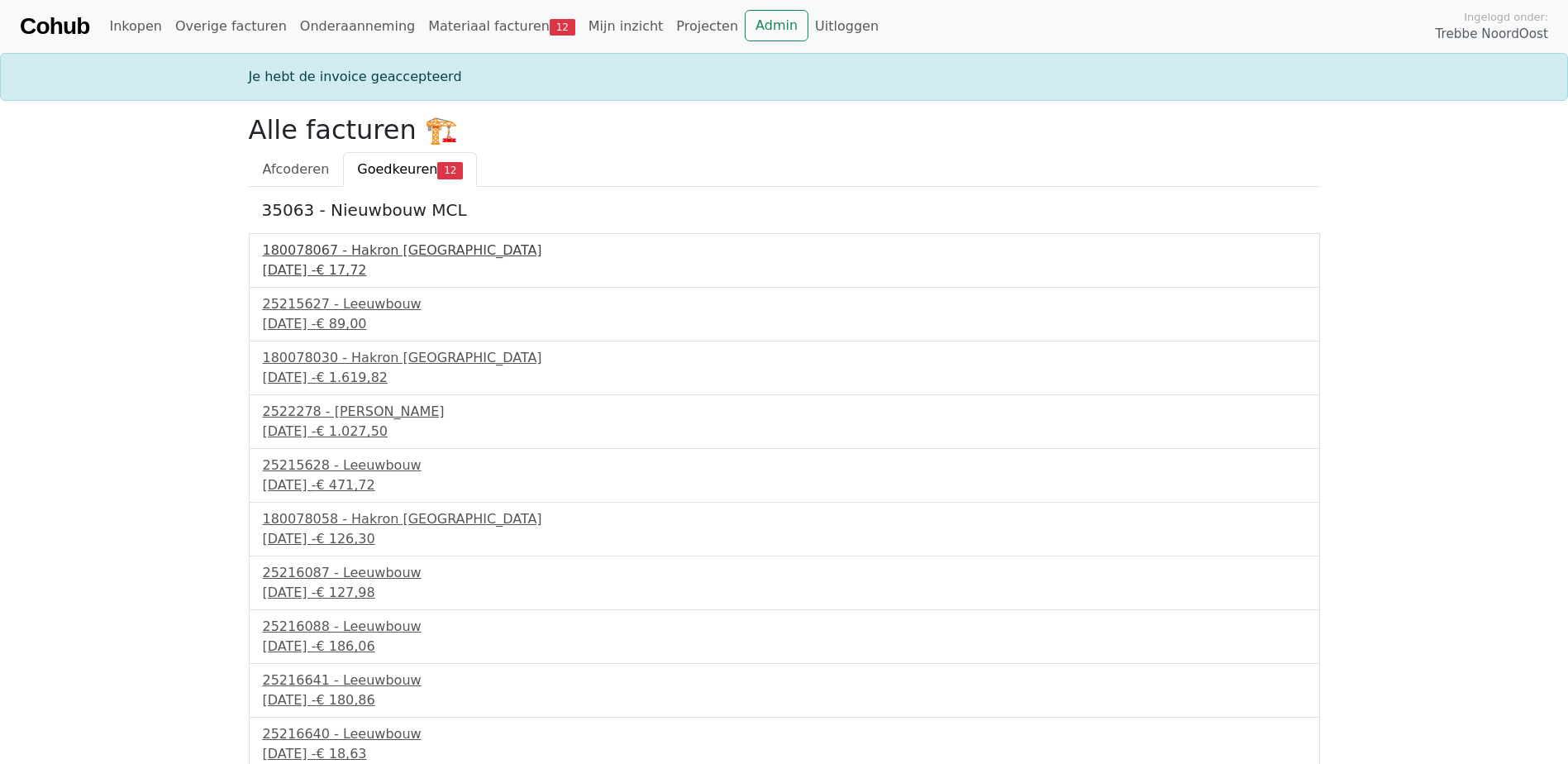
click at [372, 248] on div "180078067 - Hakron [GEOGRAPHIC_DATA]" at bounding box center [784, 250] width 1044 height 20
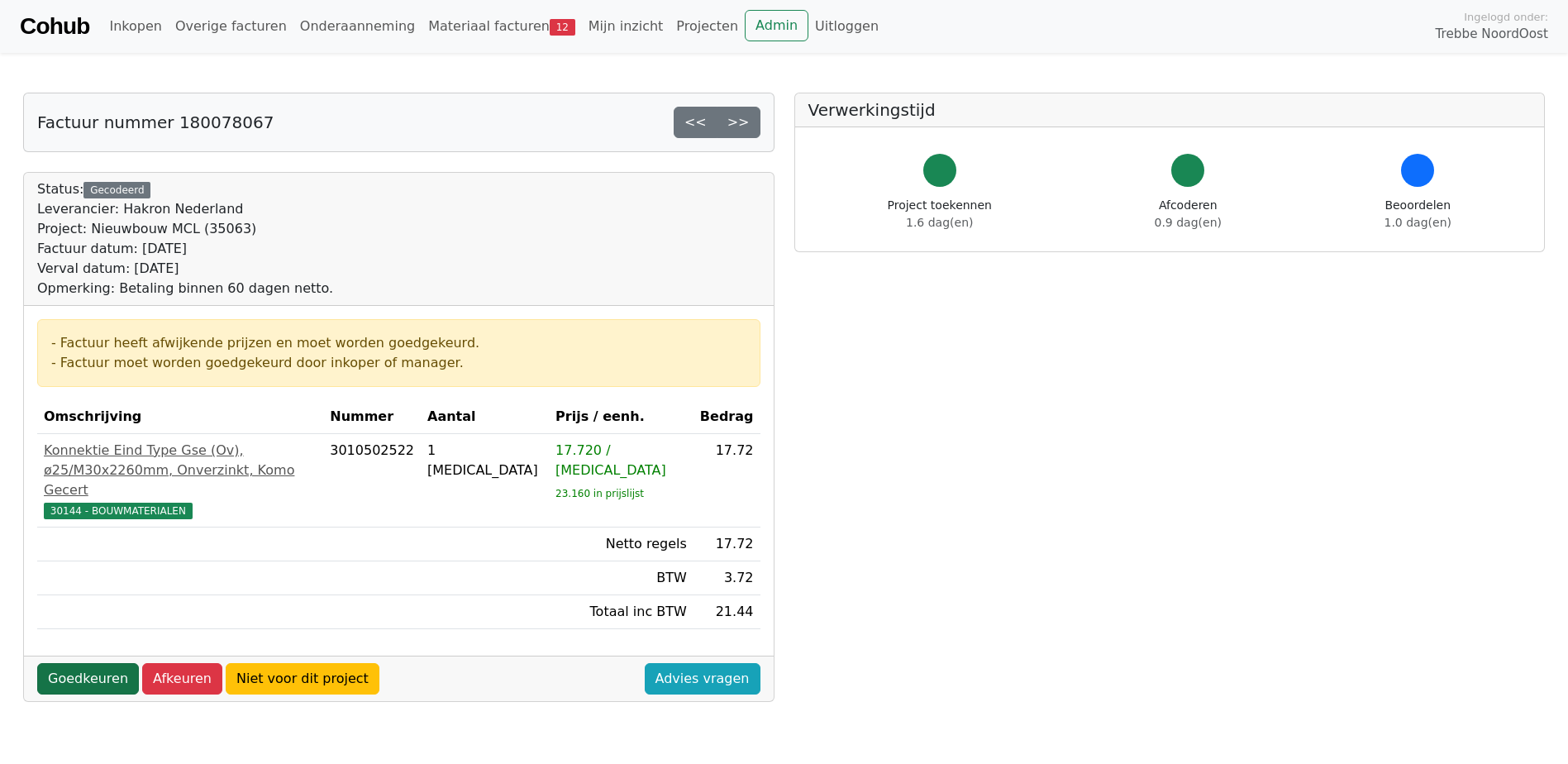
click at [92, 681] on link "Goedkeuren" at bounding box center [87, 679] width 102 height 31
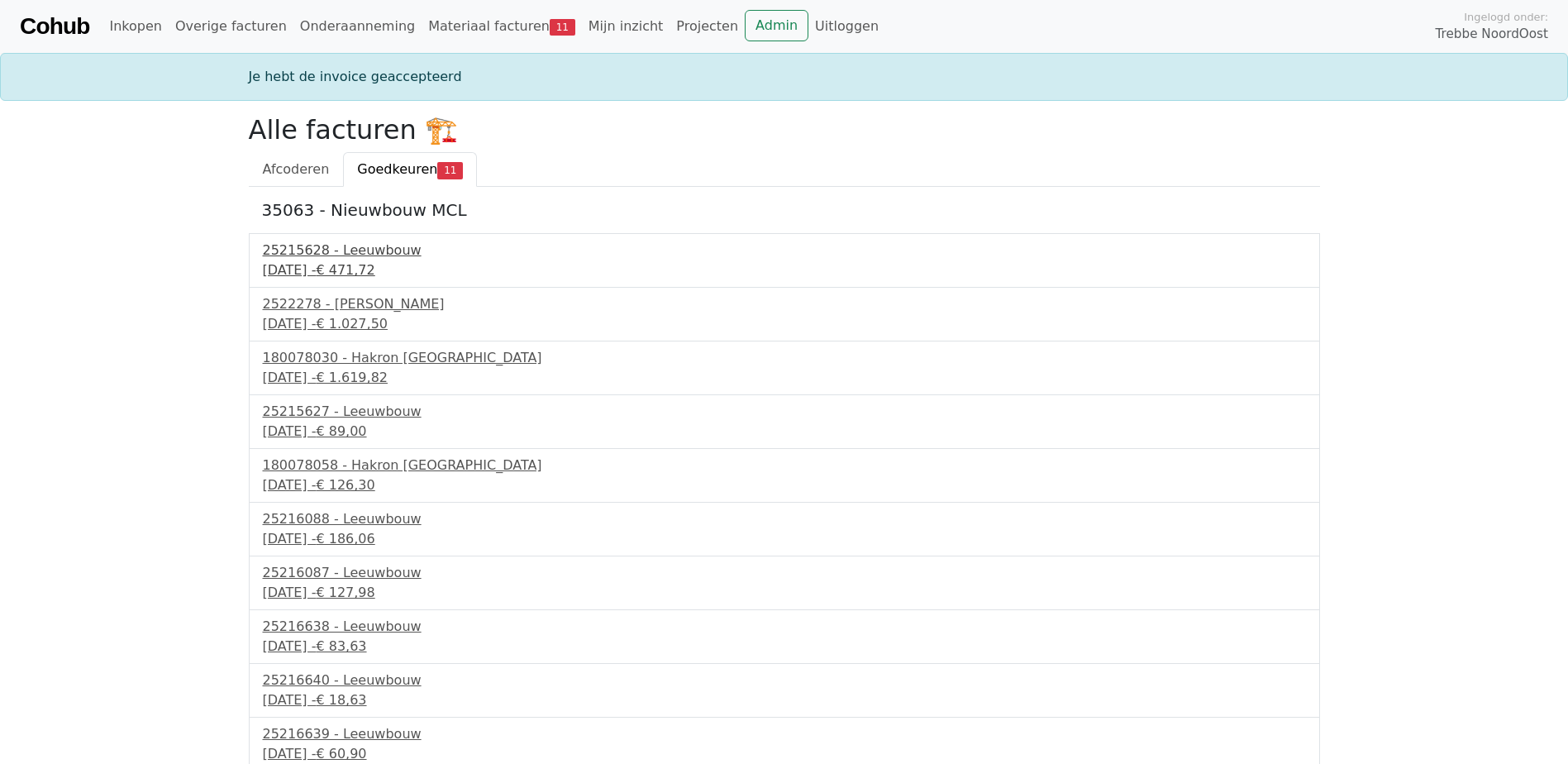
click at [320, 262] on div "22 september 2025 - € 471,72" at bounding box center [784, 270] width 1044 height 20
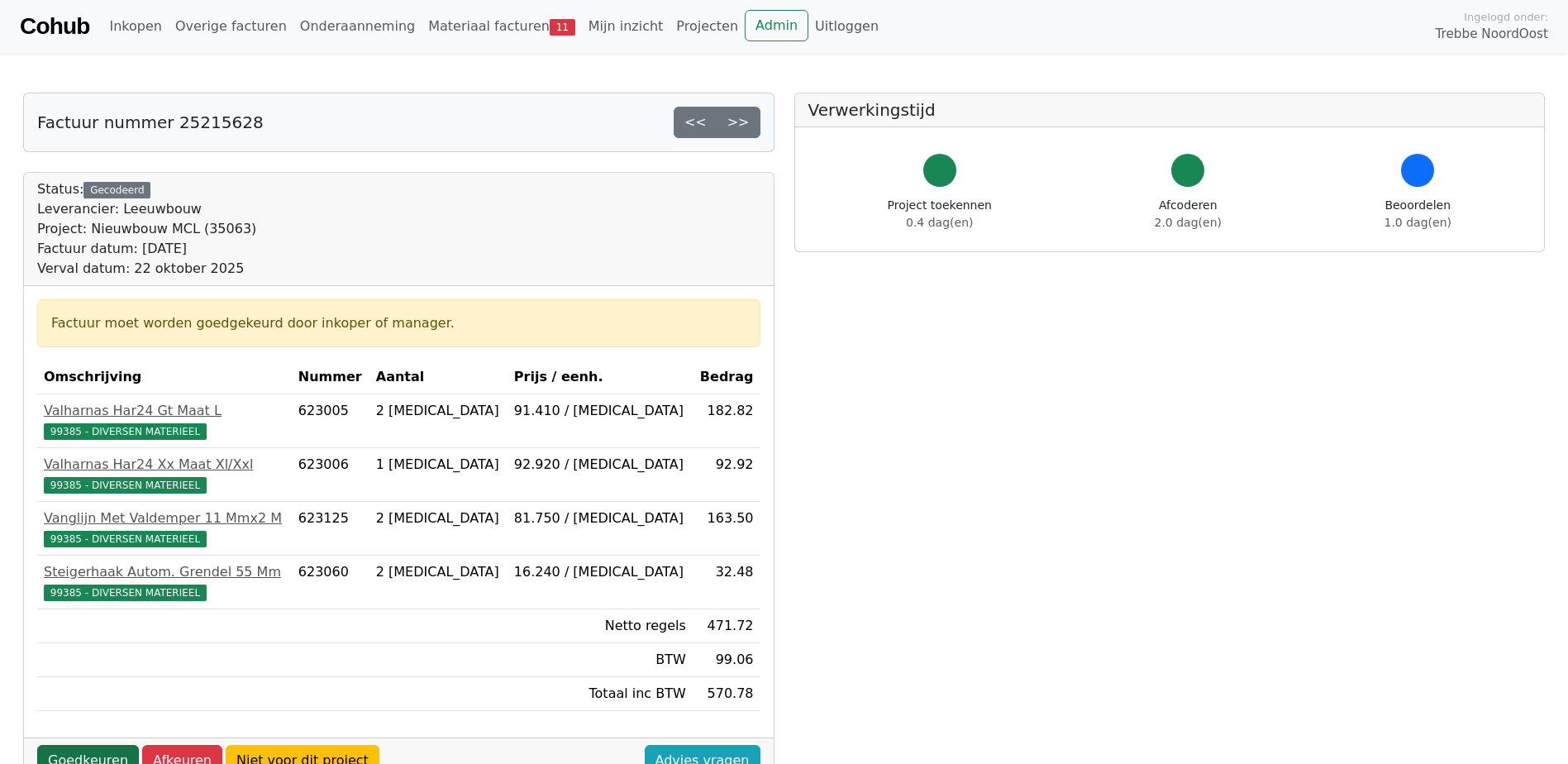
click at [100, 760] on link "Goedkeuren" at bounding box center [87, 760] width 102 height 31
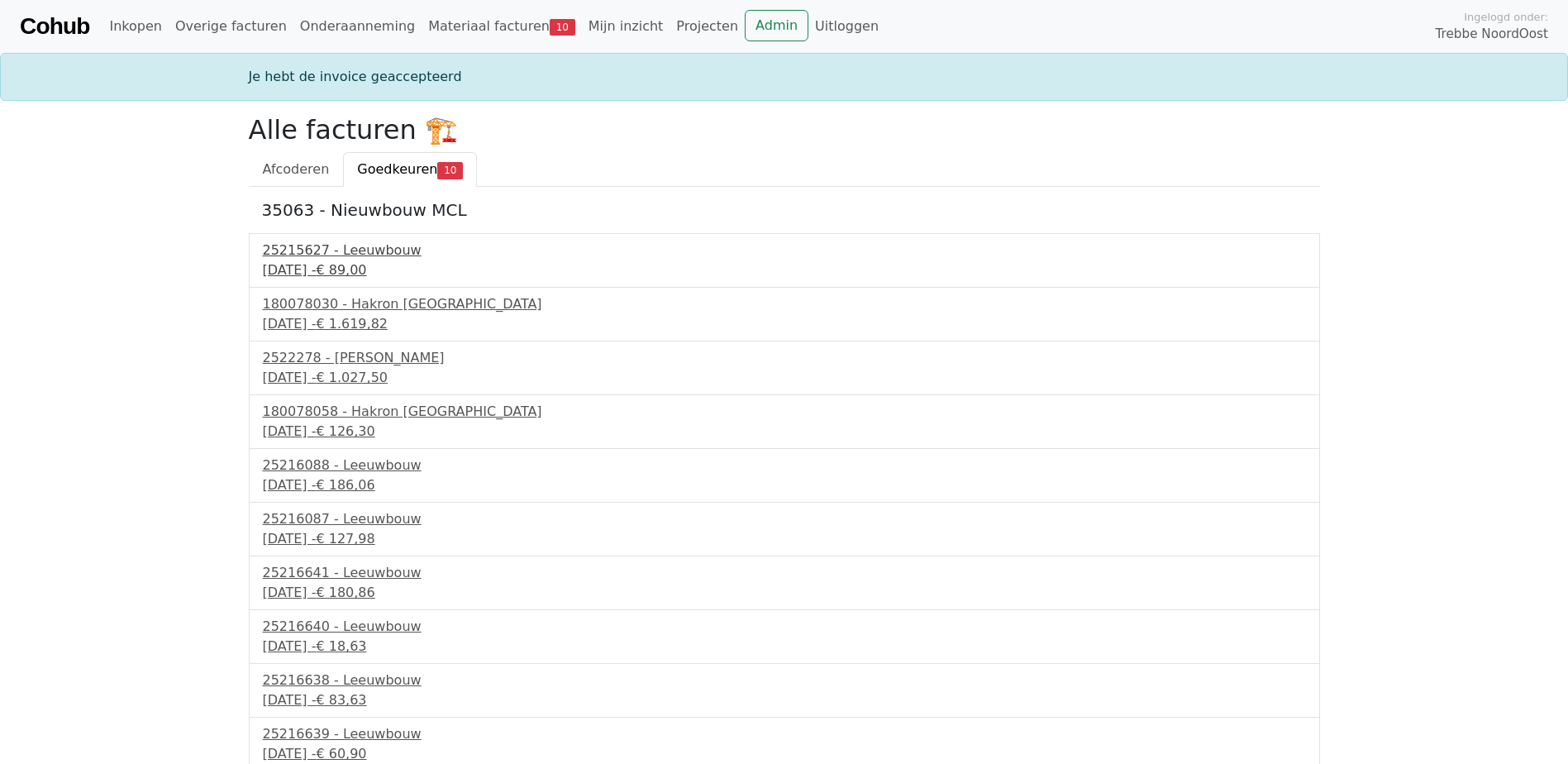
click at [375, 258] on div "25215627 - Leeuwbouw" at bounding box center [784, 250] width 1044 height 20
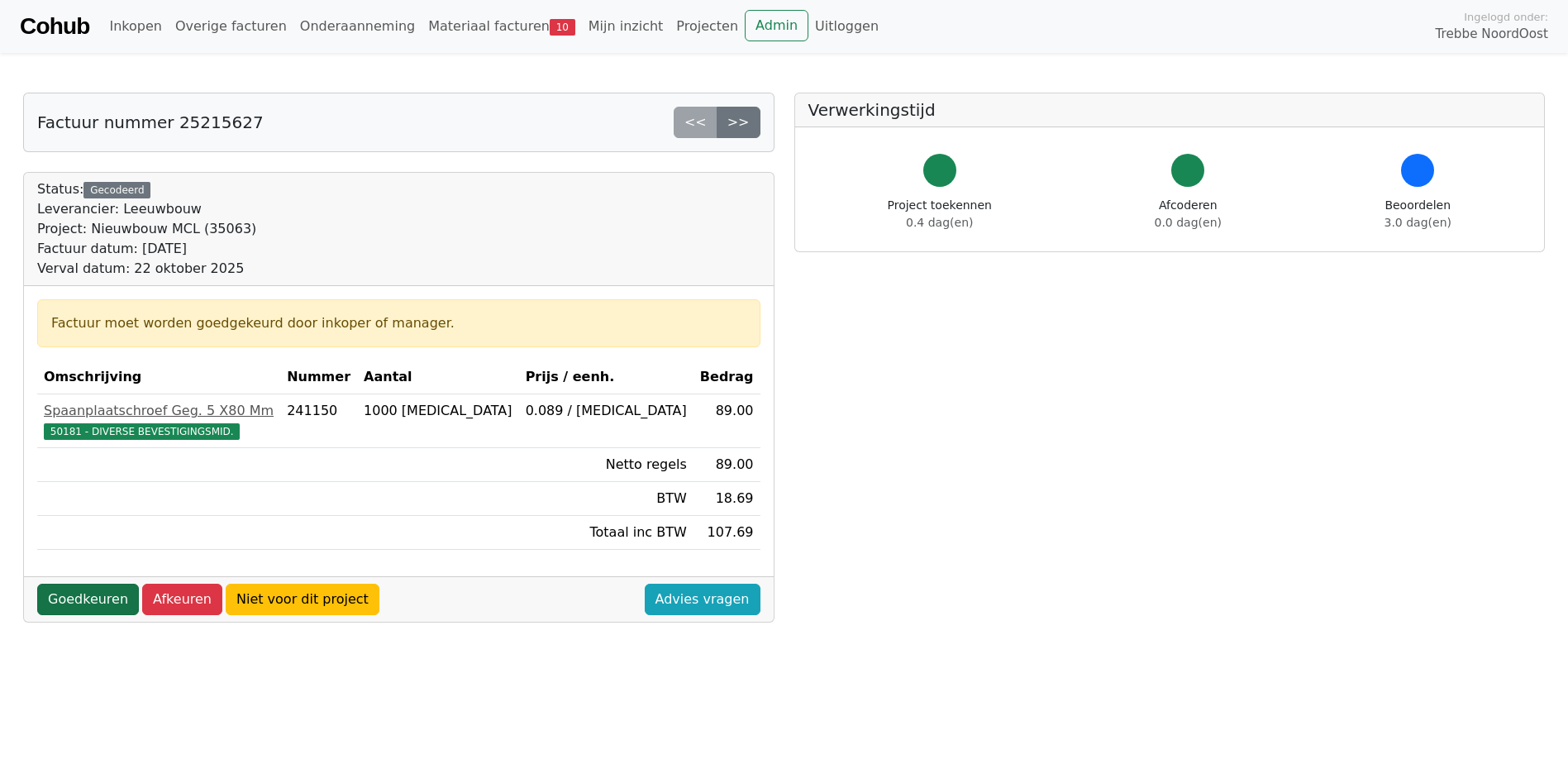
click at [81, 602] on link "Goedkeuren" at bounding box center [87, 599] width 102 height 31
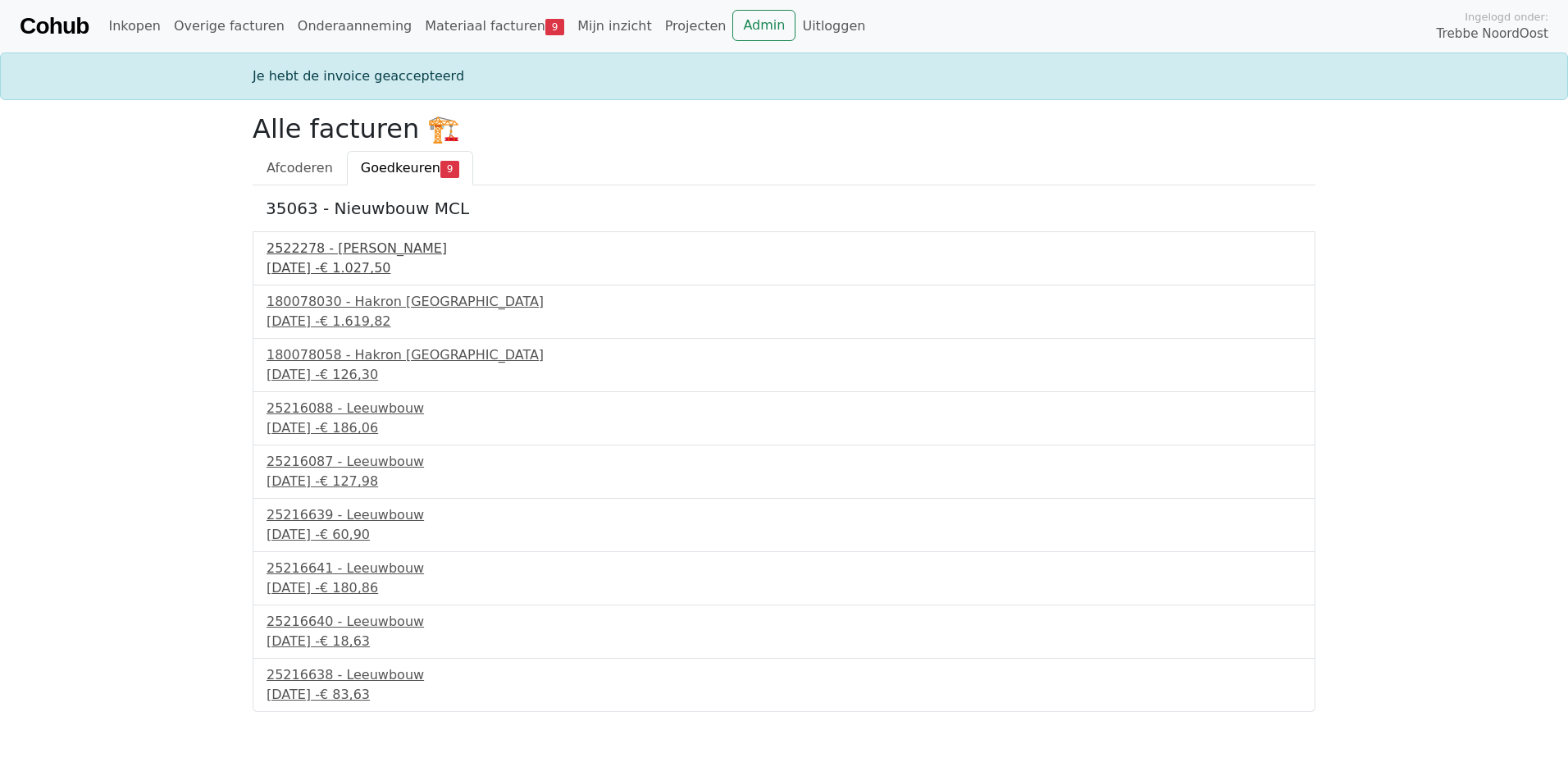
click at [330, 251] on div "2522278 - [PERSON_NAME]" at bounding box center [784, 249] width 1035 height 20
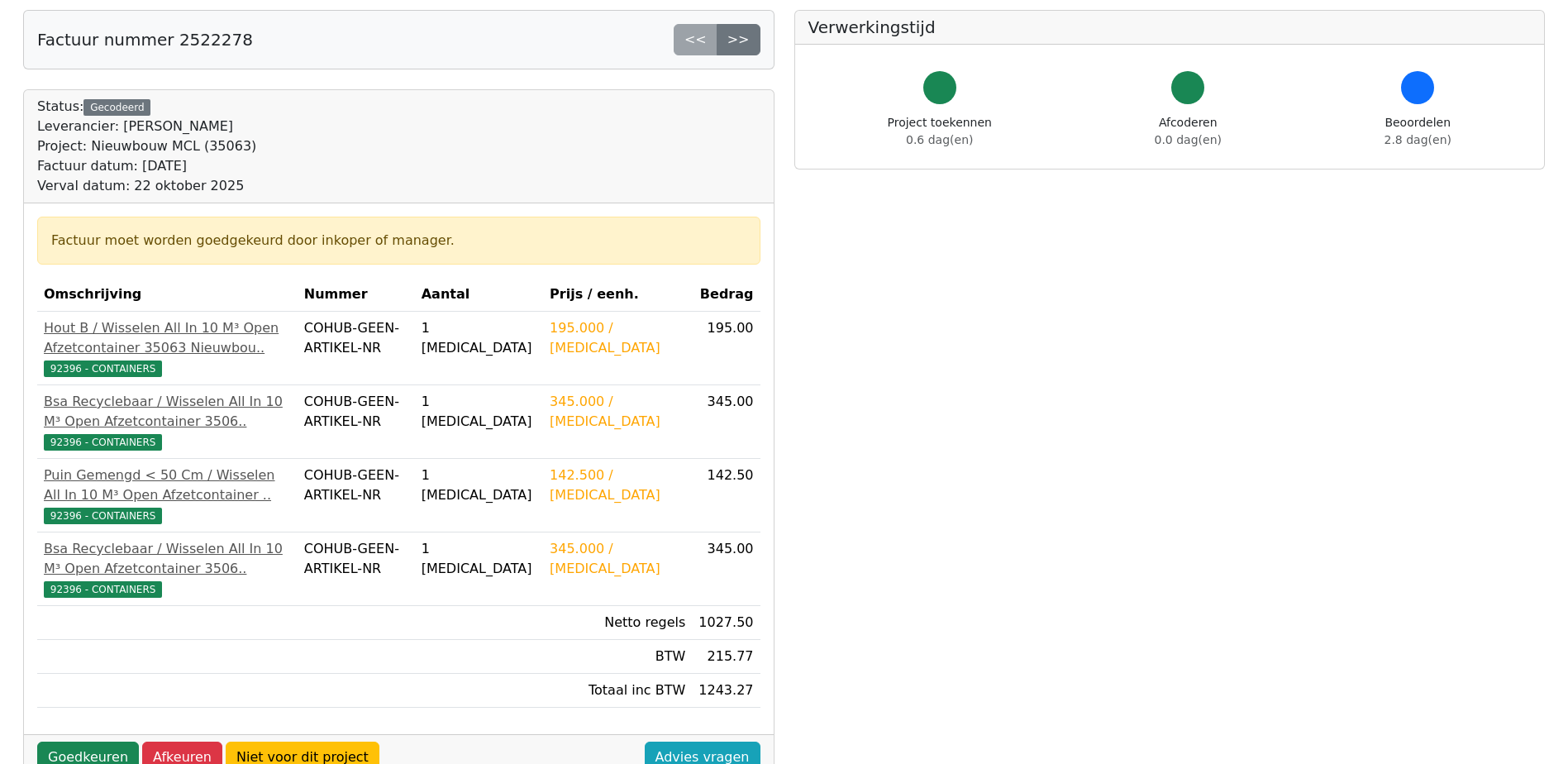
scroll to position [248, 0]
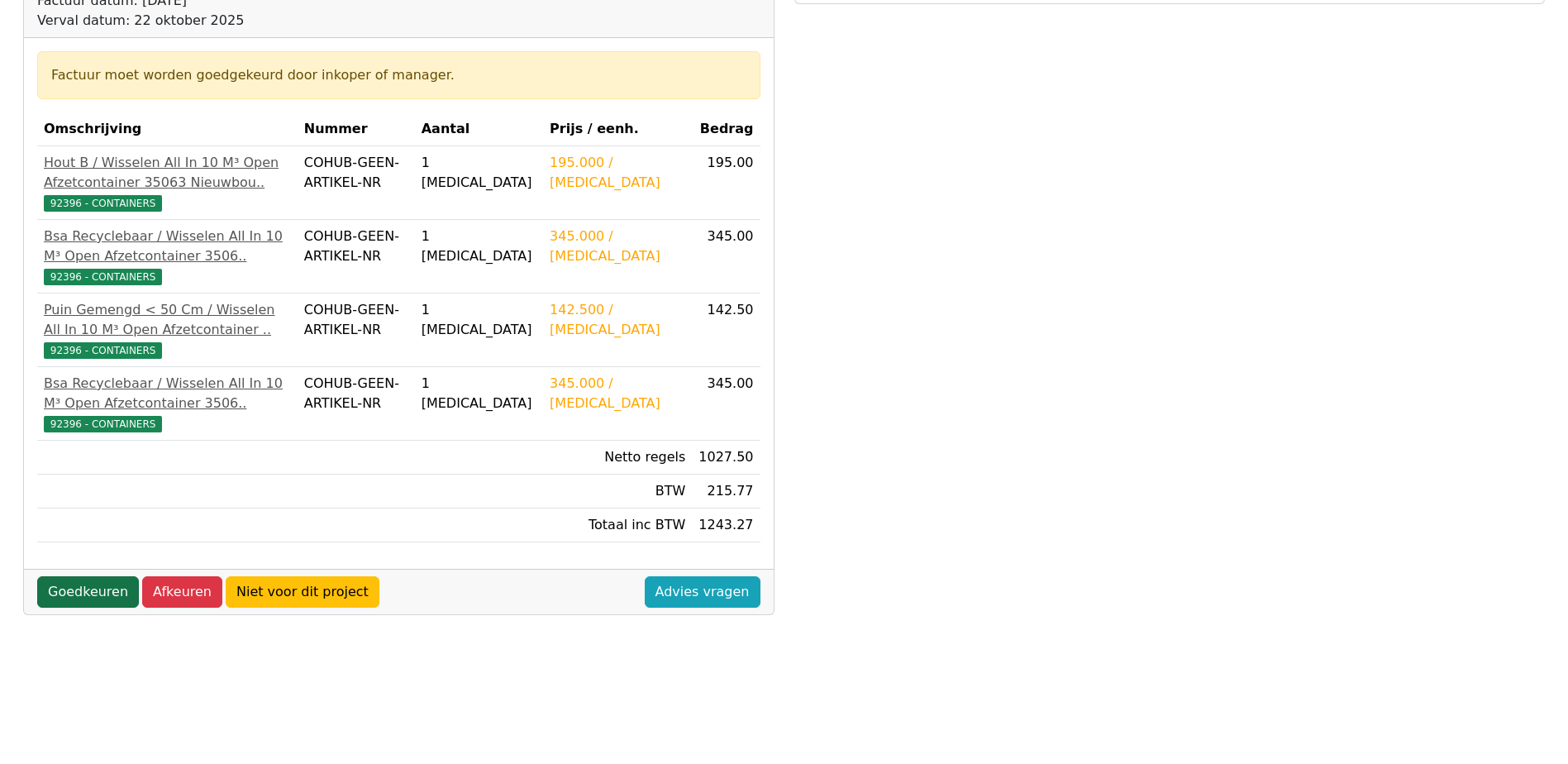
click at [107, 607] on link "Goedkeuren" at bounding box center [87, 592] width 102 height 31
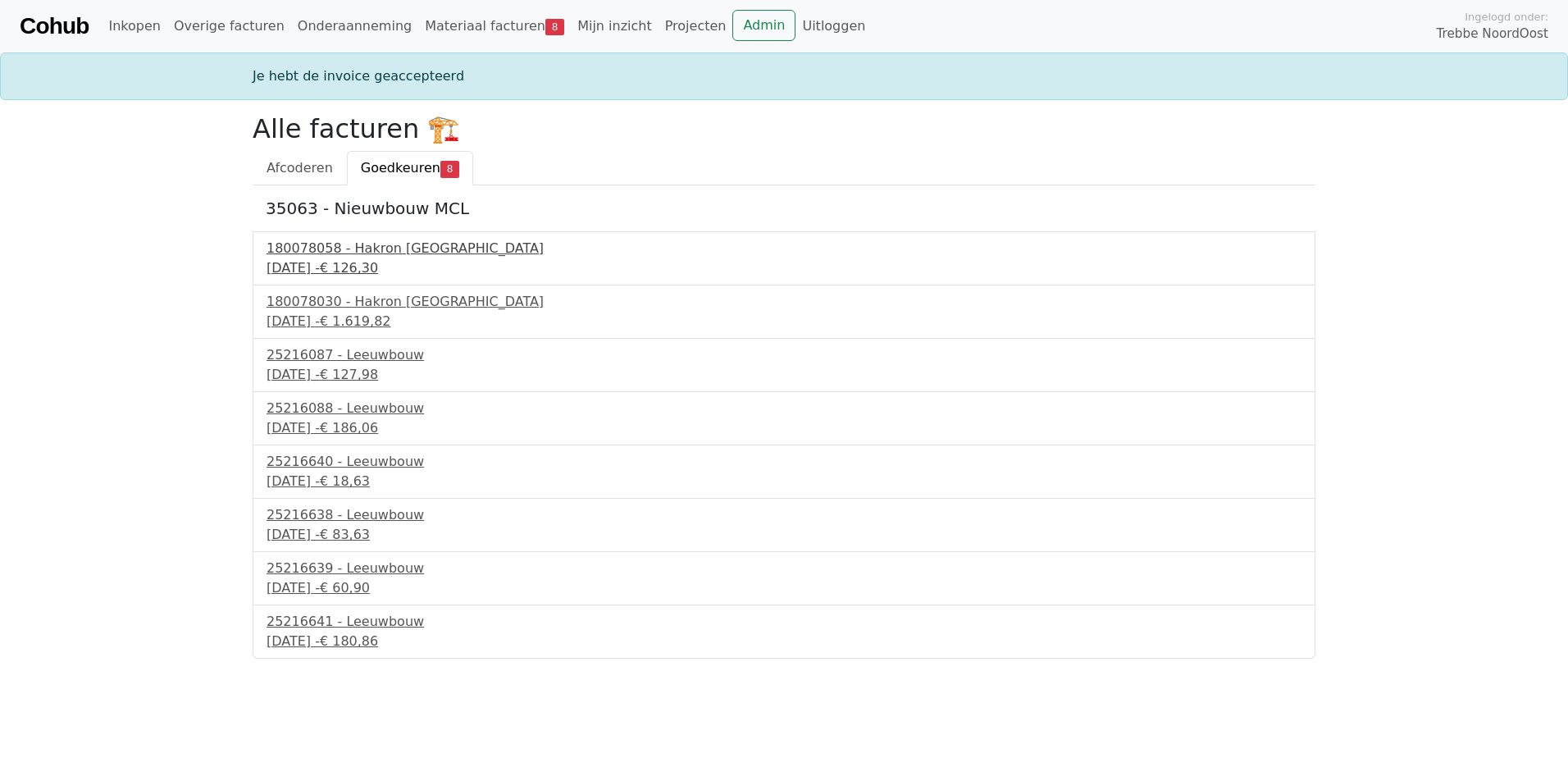
click at [398, 251] on div "180078058 - Hakron [GEOGRAPHIC_DATA]" at bounding box center [784, 249] width 1035 height 20
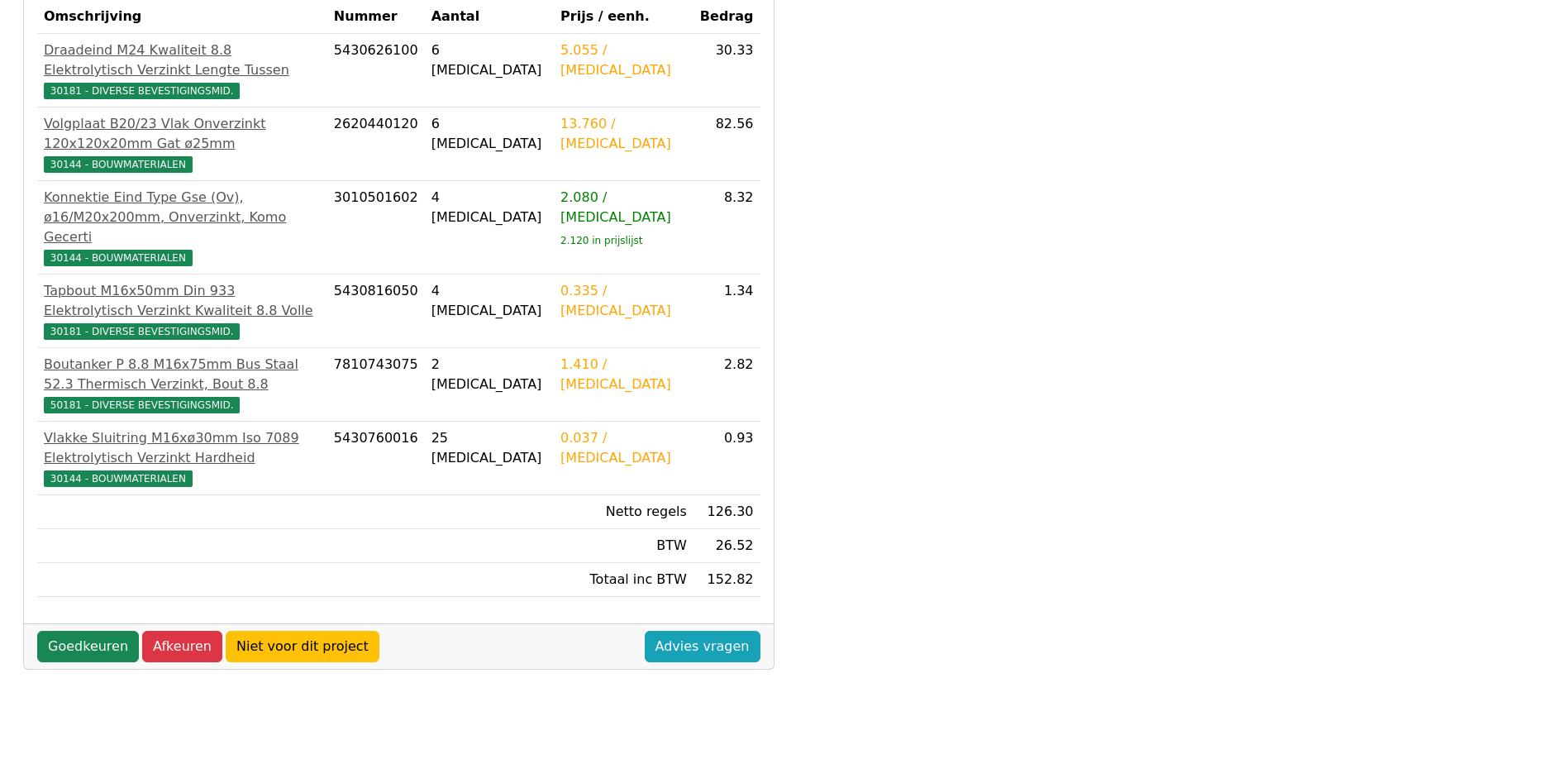
scroll to position [413, 0]
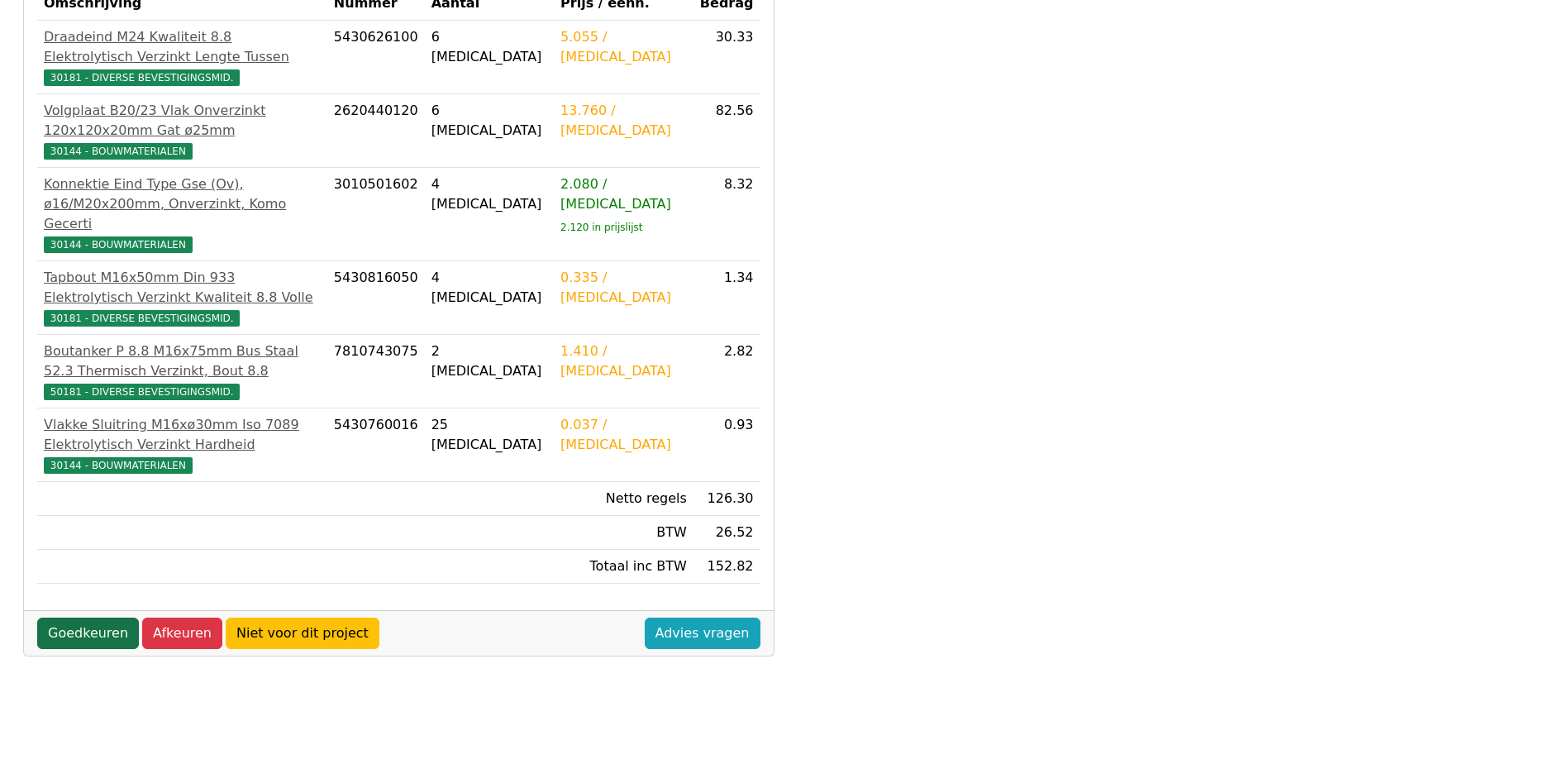
click at [89, 618] on link "Goedkeuren" at bounding box center [87, 633] width 102 height 31
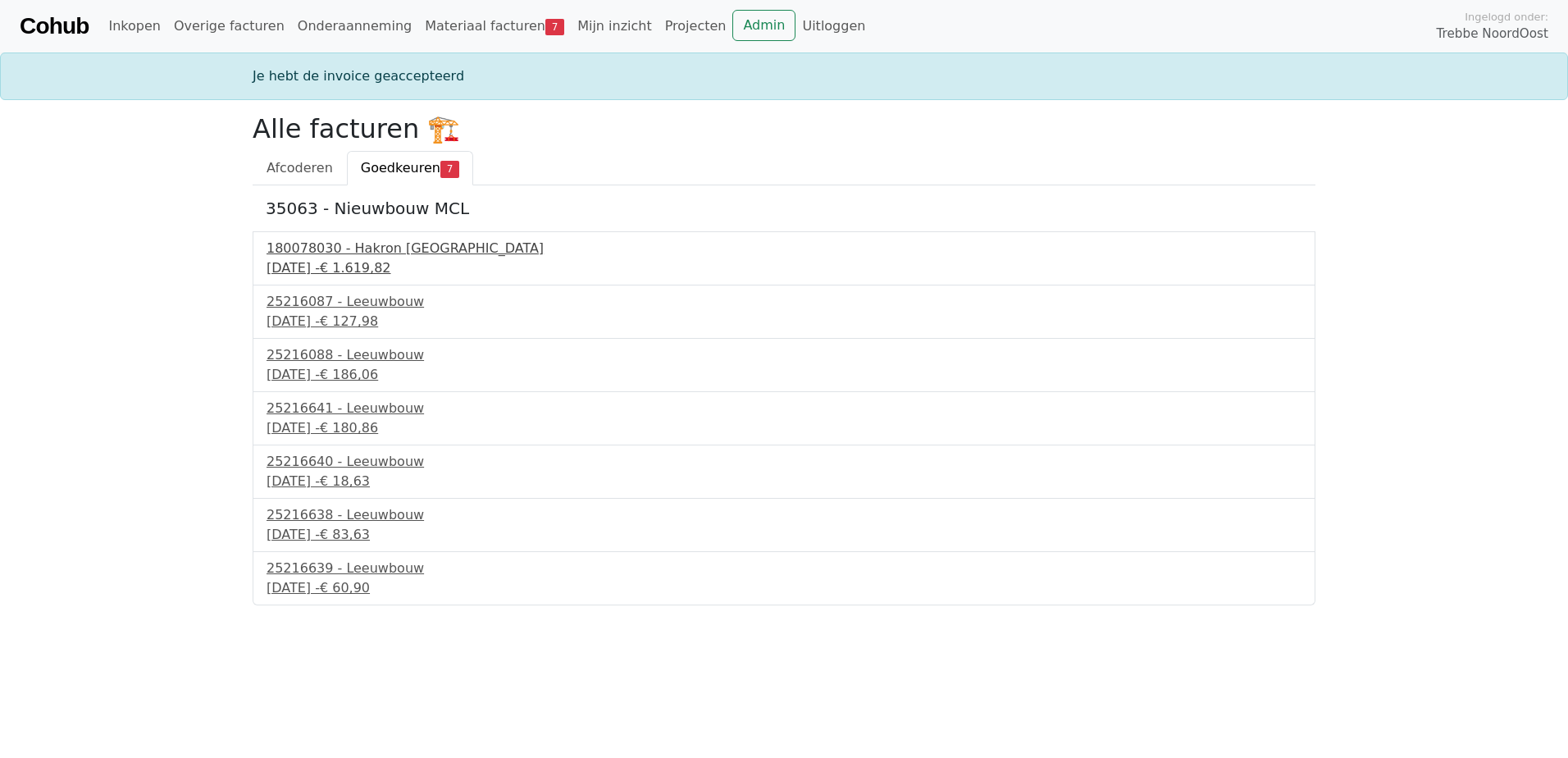
click at [379, 250] on div "180078030 - Hakron Nederland" at bounding box center [784, 249] width 1035 height 20
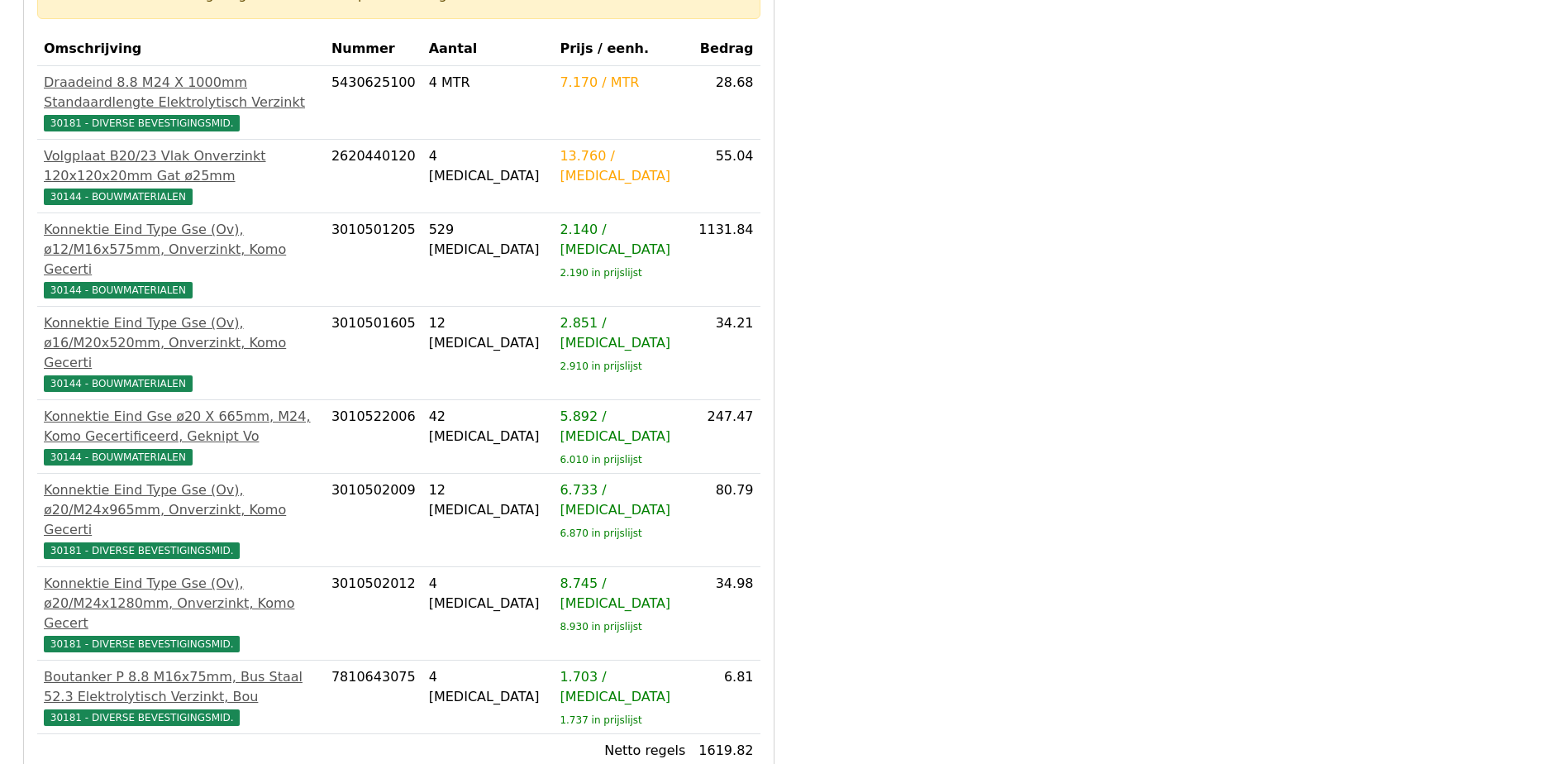
scroll to position [413, 0]
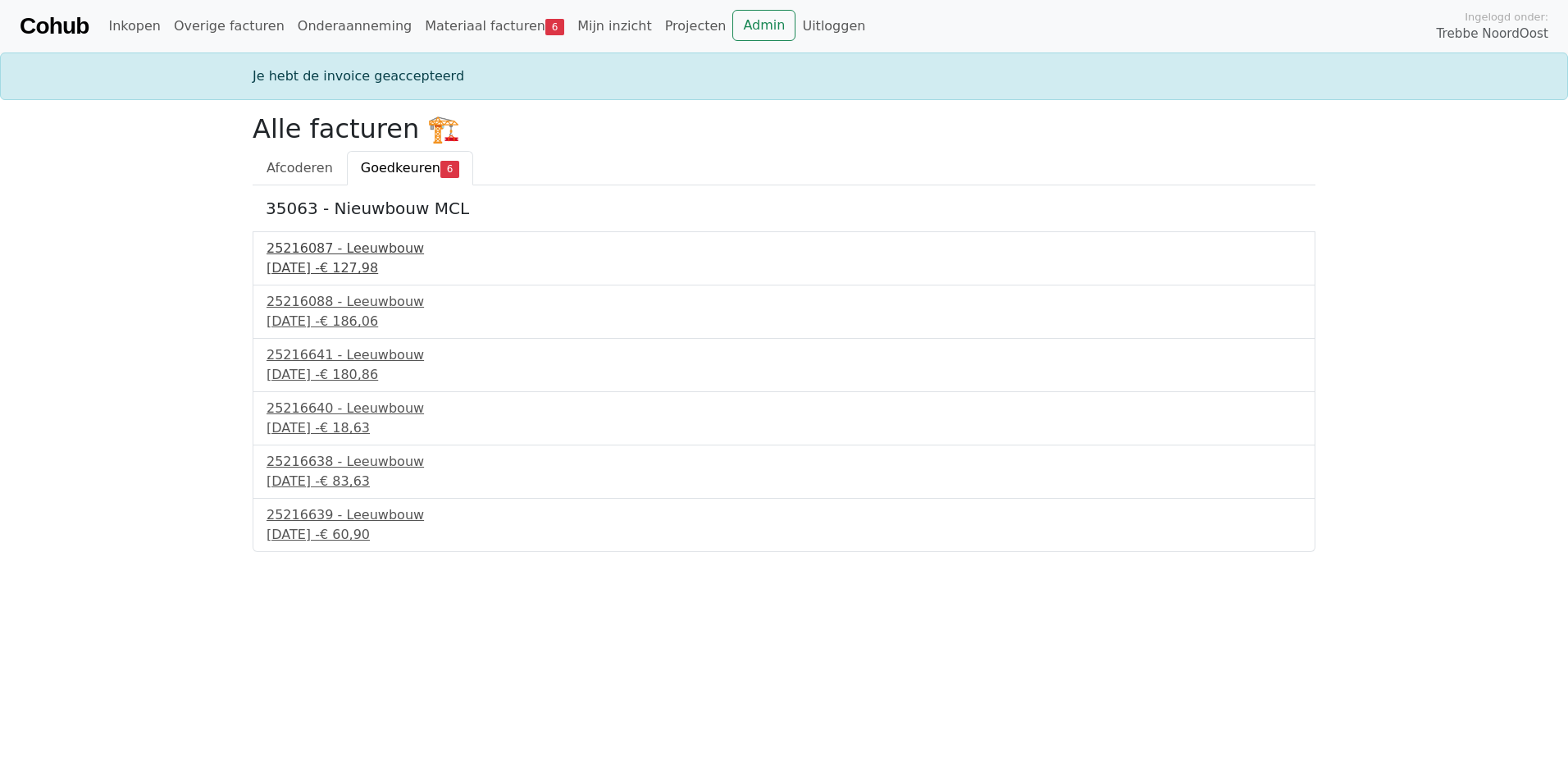
click at [369, 249] on div "25216087 - Leeuwbouw" at bounding box center [784, 249] width 1035 height 20
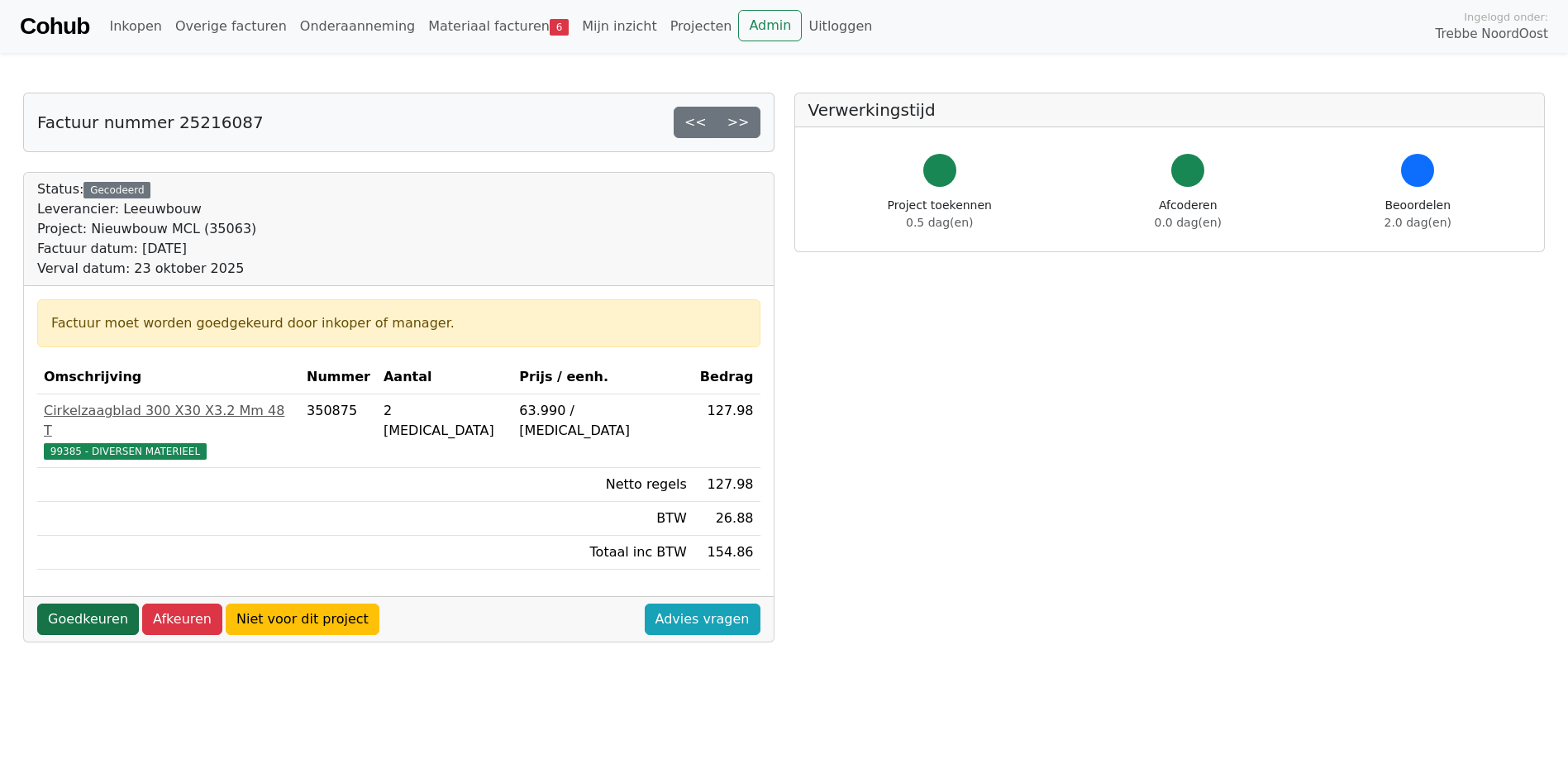
click at [102, 603] on link "Goedkeuren" at bounding box center [87, 619] width 102 height 31
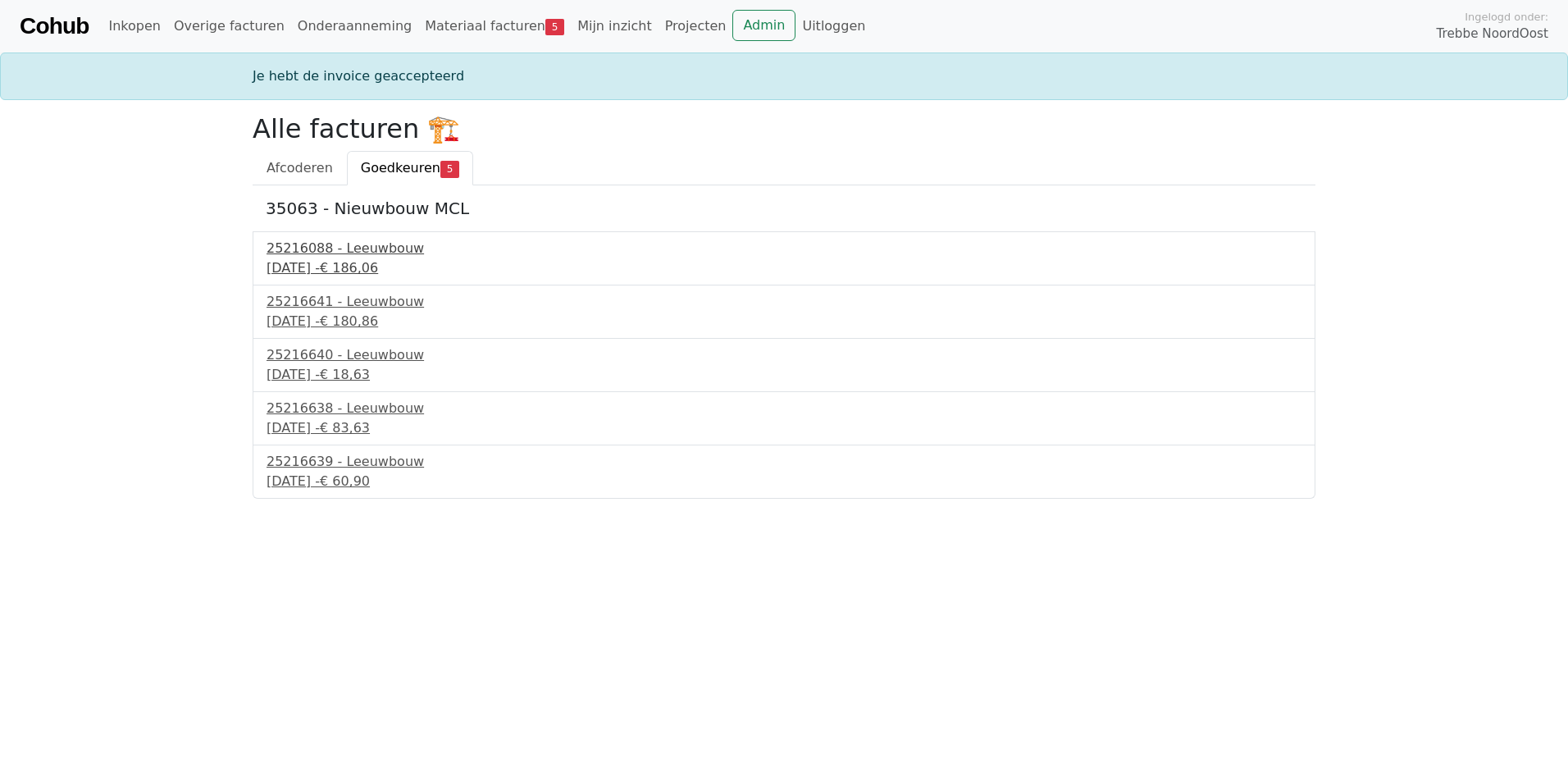
click at [367, 251] on div "25216088 - Leeuwbouw" at bounding box center [784, 249] width 1035 height 20
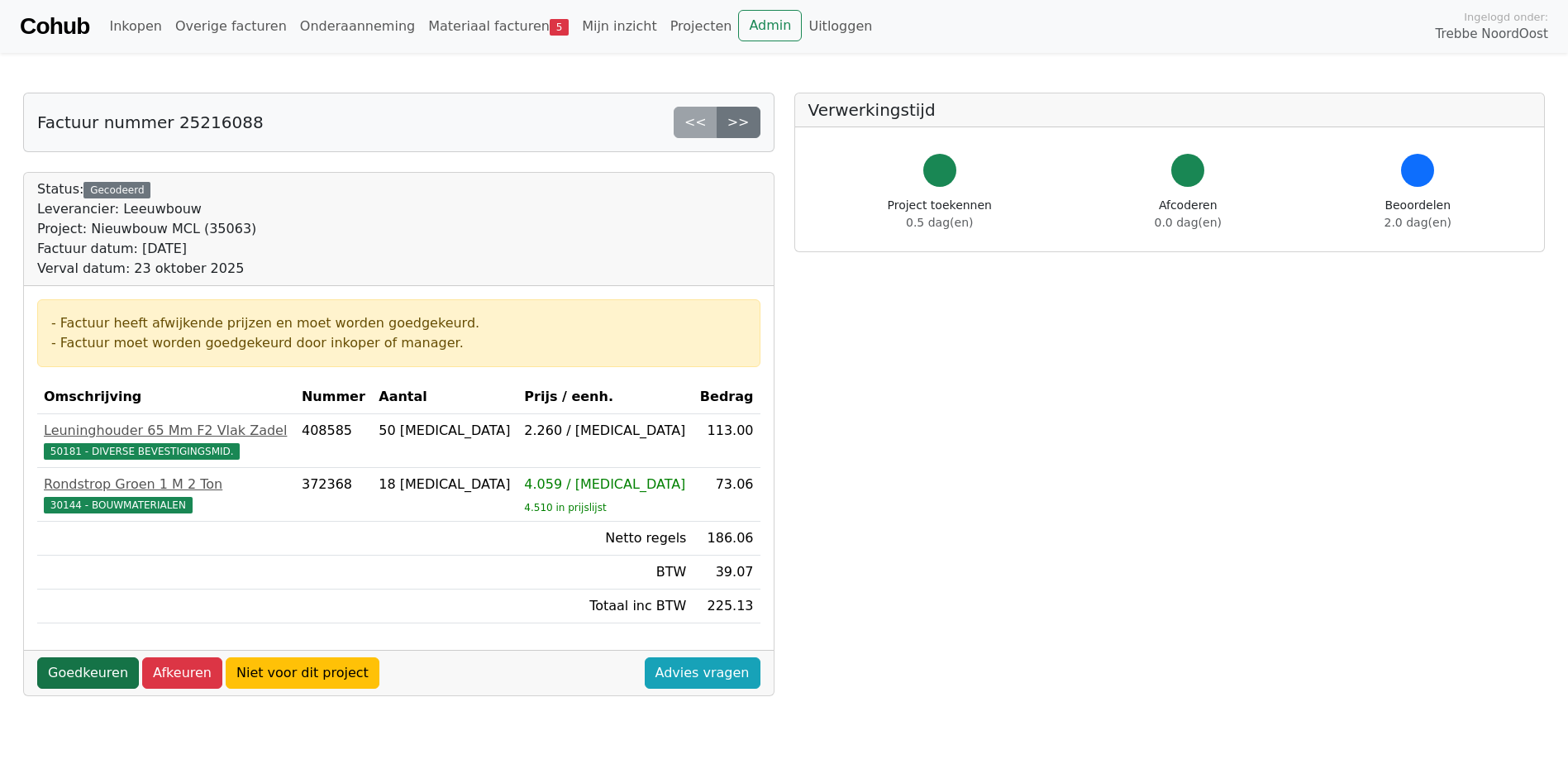
click at [60, 666] on link "Goedkeuren" at bounding box center [87, 673] width 102 height 31
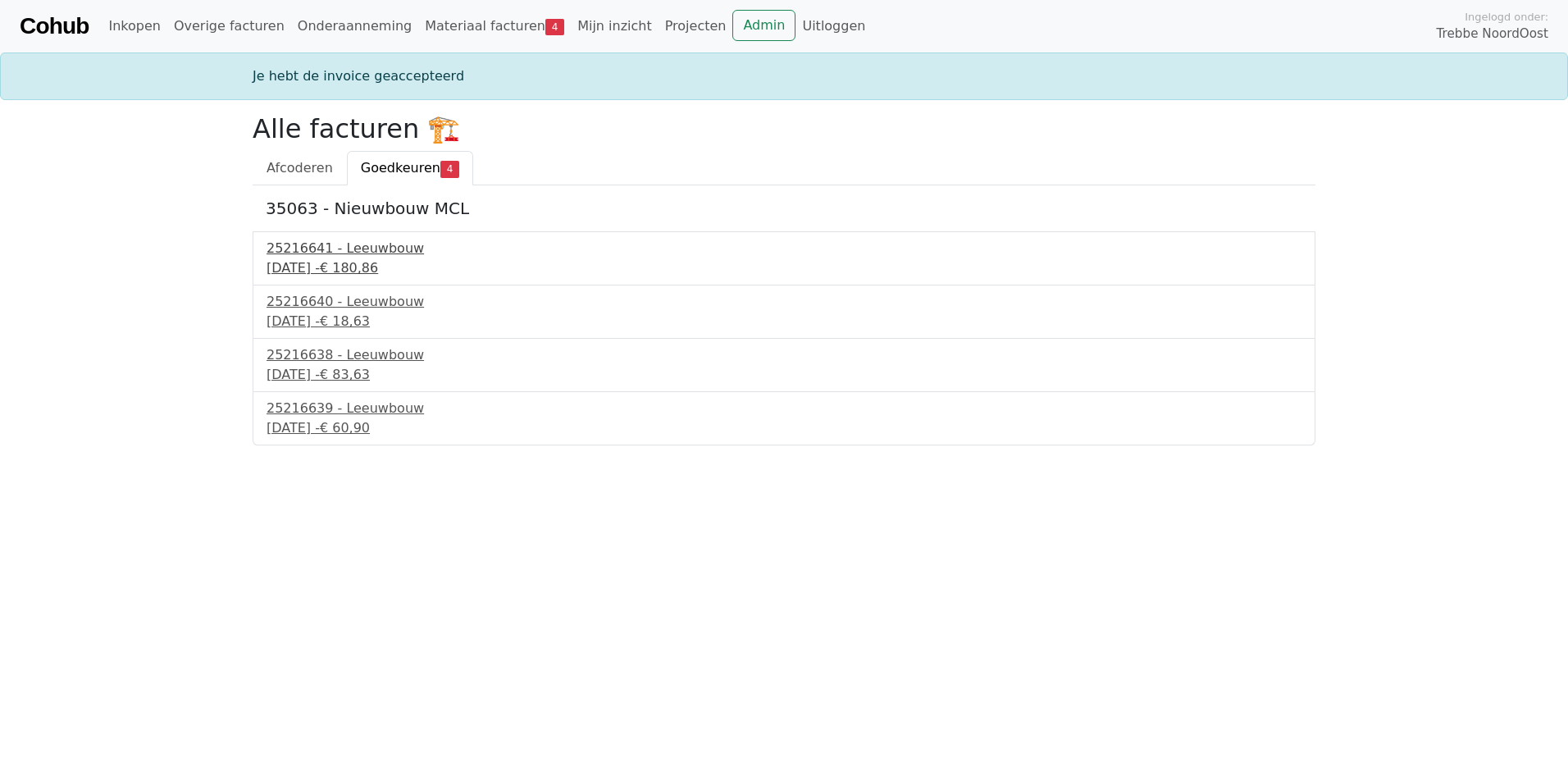
click at [330, 258] on div "24 september 2025 - € 180,86" at bounding box center [784, 268] width 1035 height 20
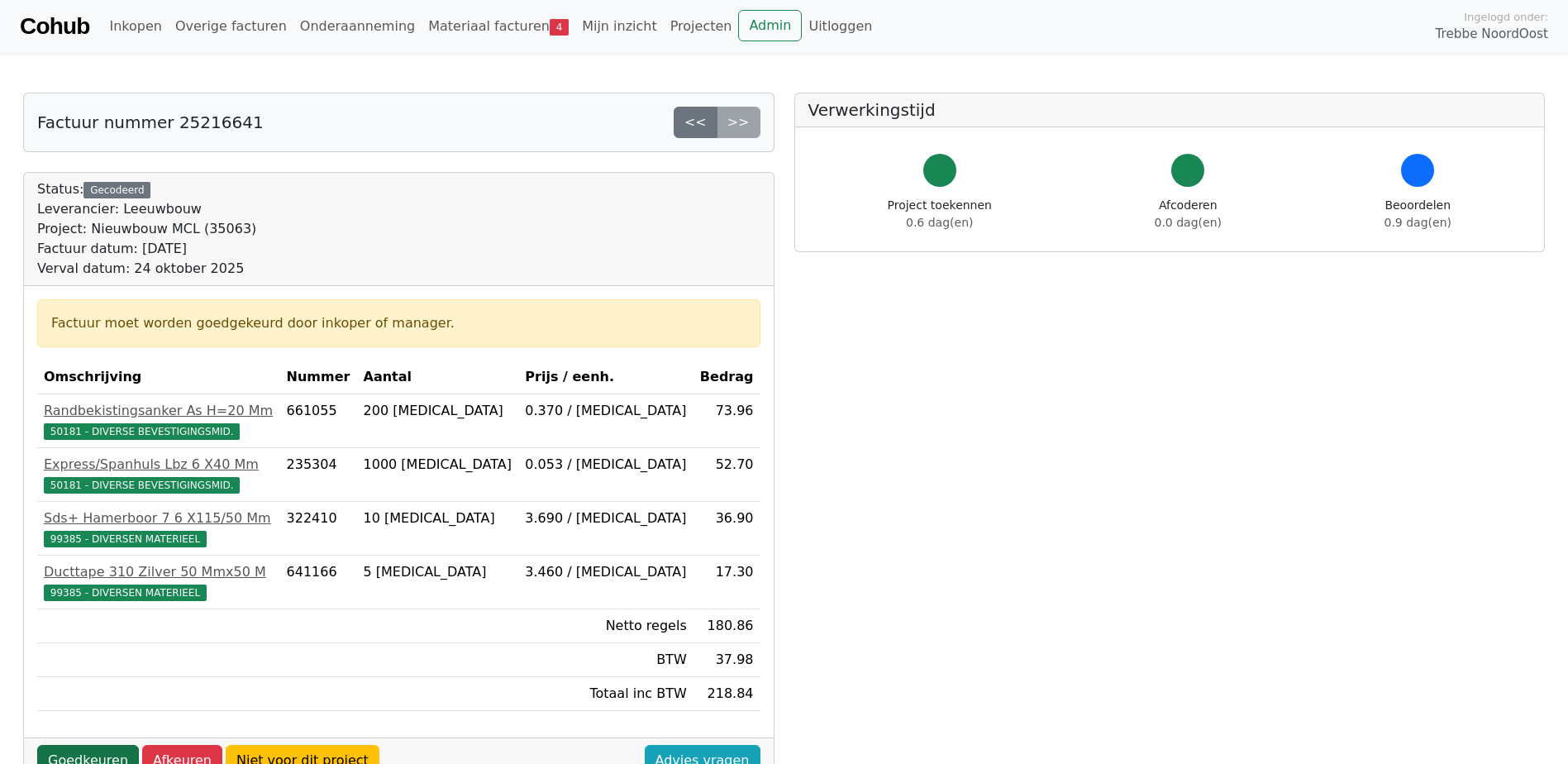
click at [117, 753] on link "Goedkeuren" at bounding box center [87, 760] width 102 height 31
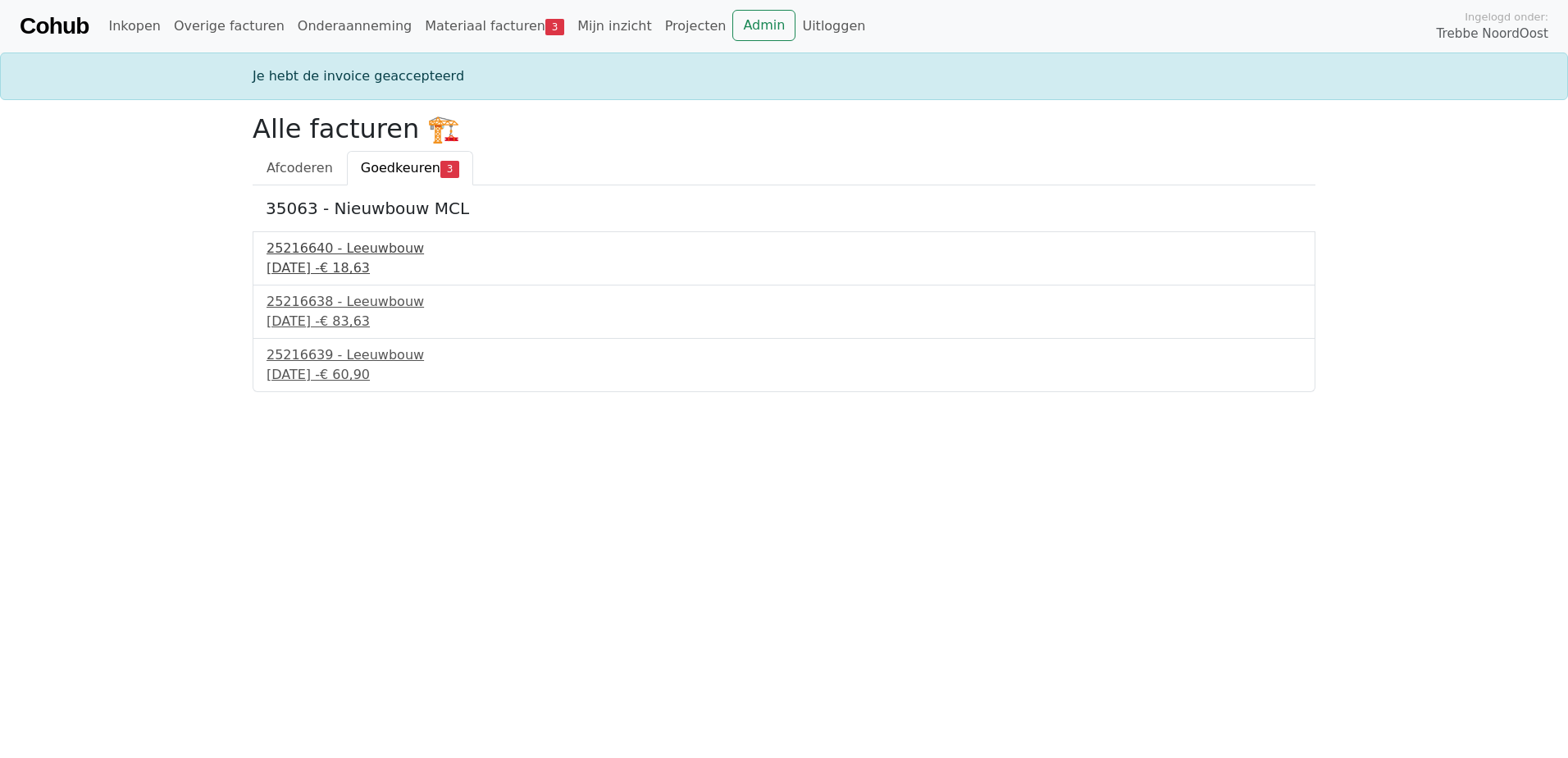
click at [359, 246] on div "25216640 - Leeuwbouw" at bounding box center [784, 249] width 1035 height 20
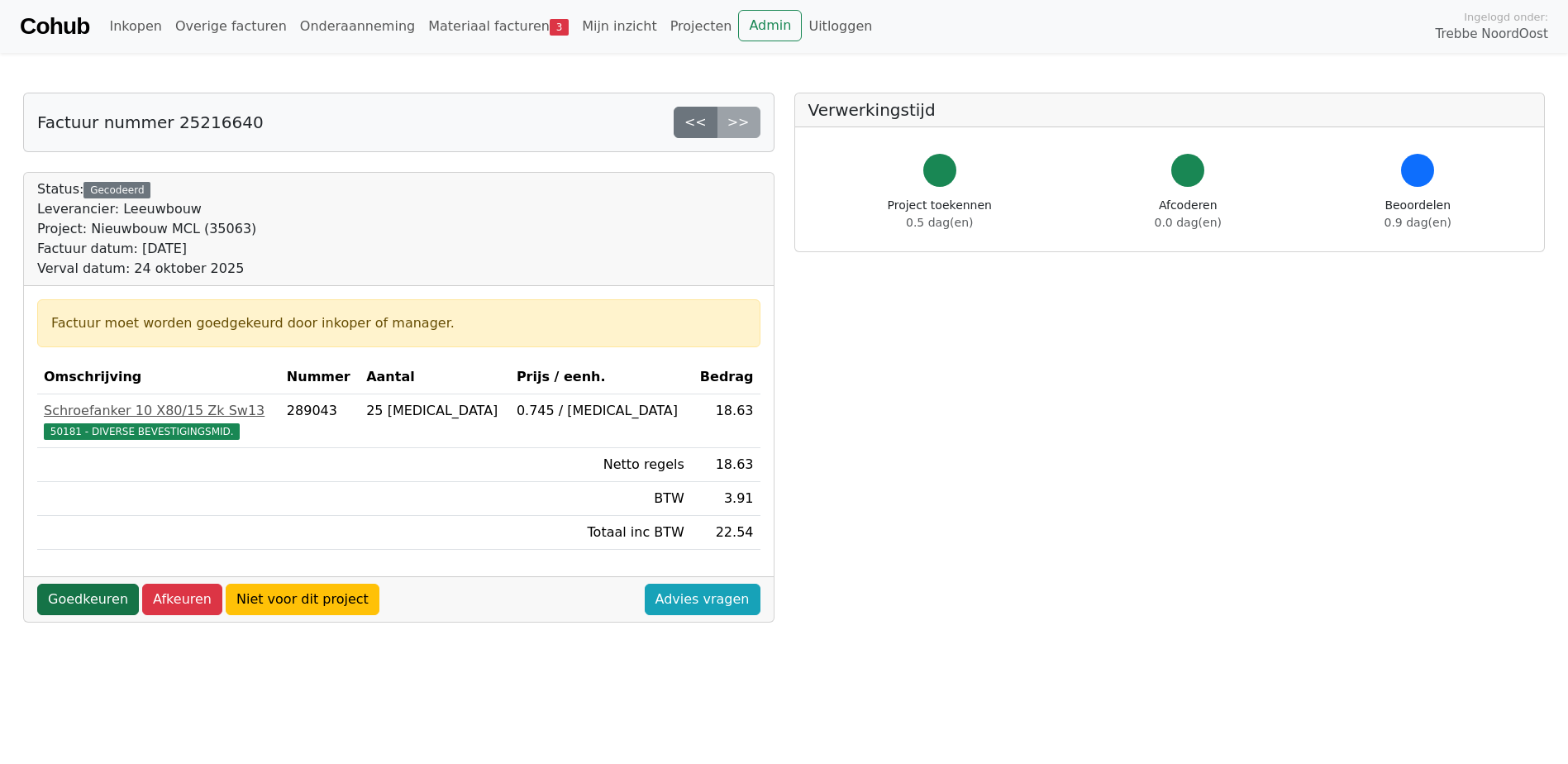
click at [111, 602] on link "Goedkeuren" at bounding box center [87, 599] width 102 height 31
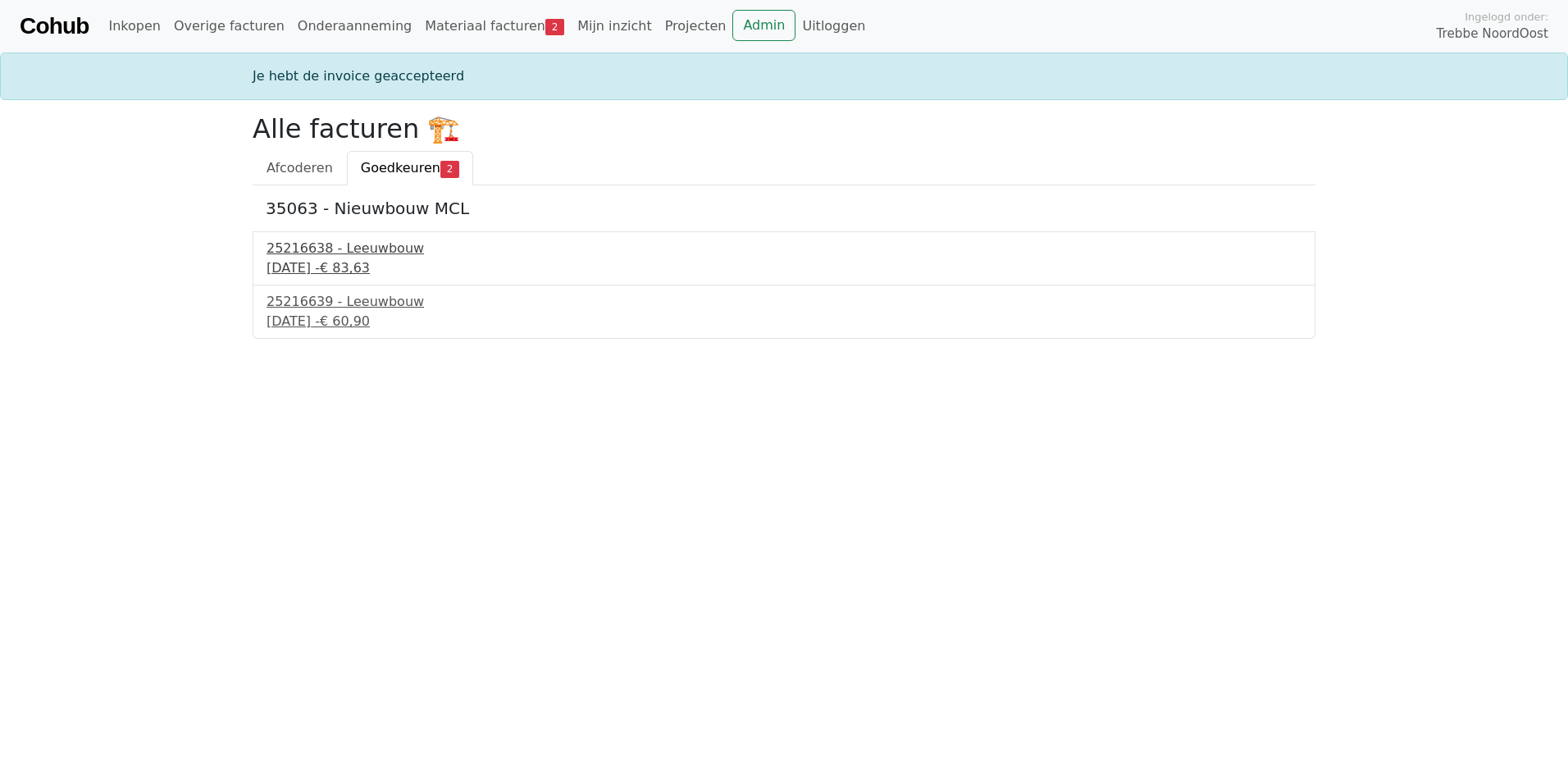
click at [342, 261] on div "[DATE] - € 83,63" at bounding box center [784, 268] width 1035 height 20
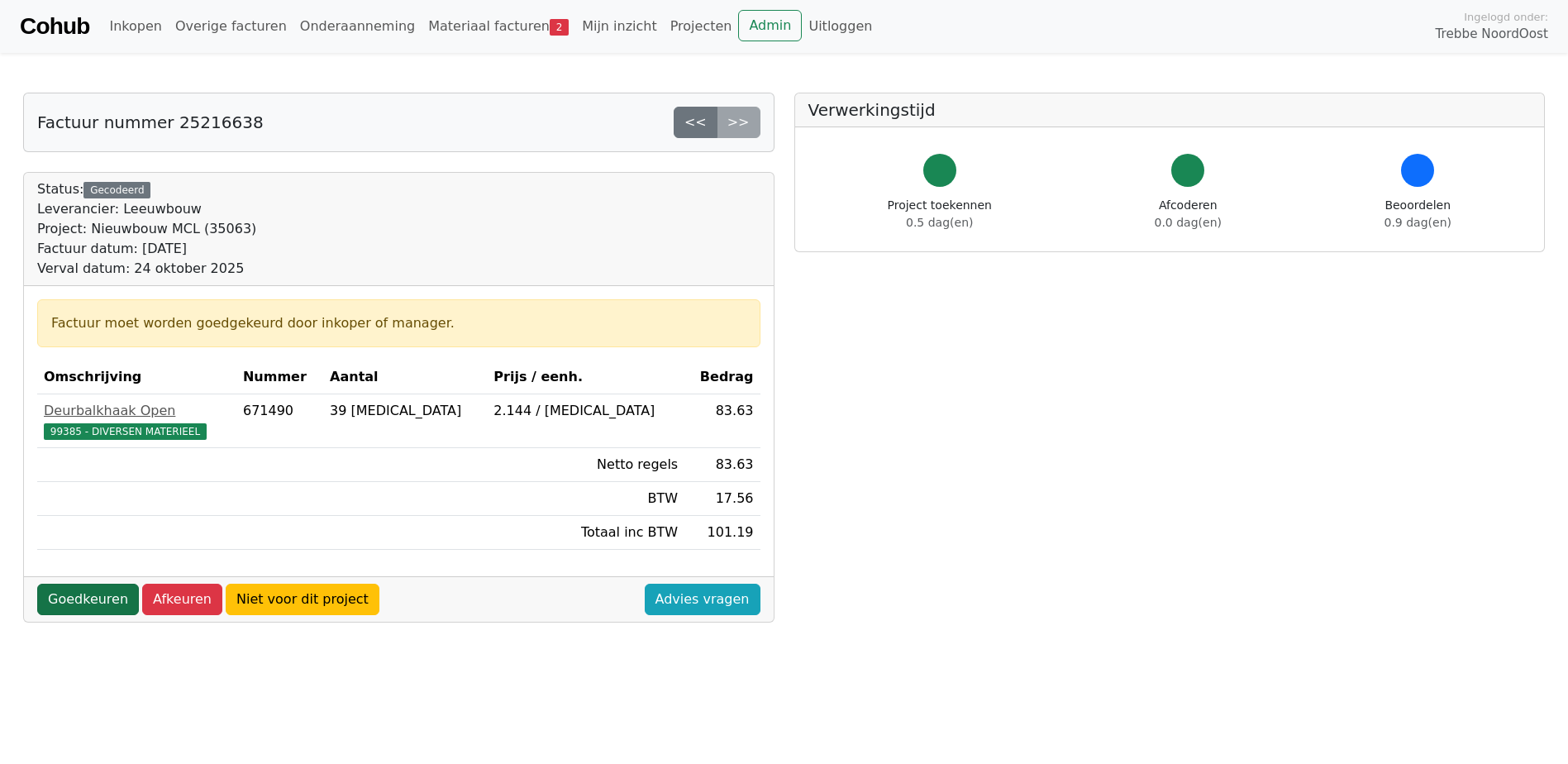
click at [109, 610] on link "Goedkeuren" at bounding box center [87, 599] width 102 height 31
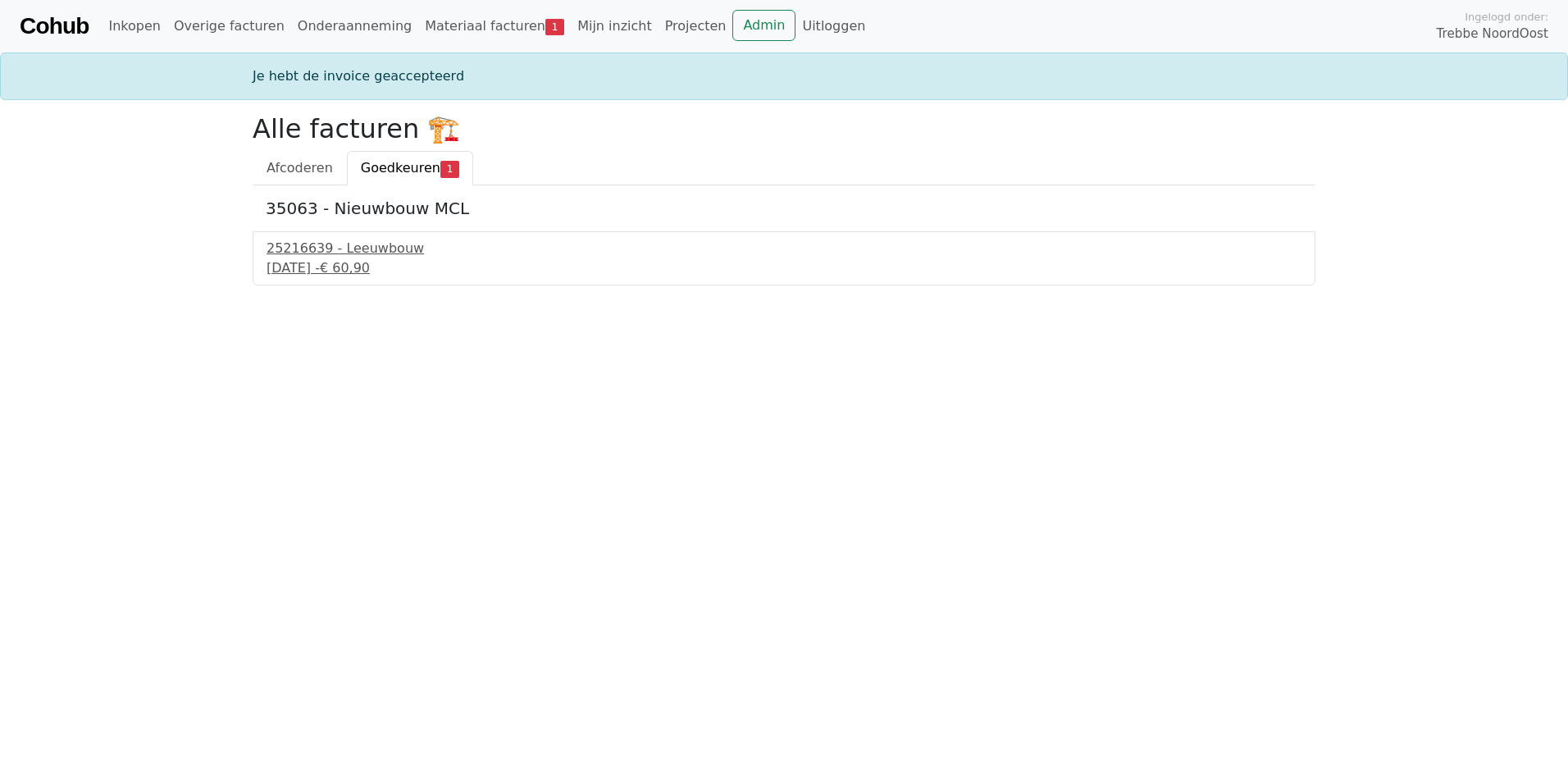
click at [347, 238] on div "25216639 - Leeuwbouw [DATE] - € 60,90" at bounding box center [784, 258] width 1063 height 54
click at [347, 256] on div "25216639 - Leeuwbouw" at bounding box center [784, 249] width 1035 height 20
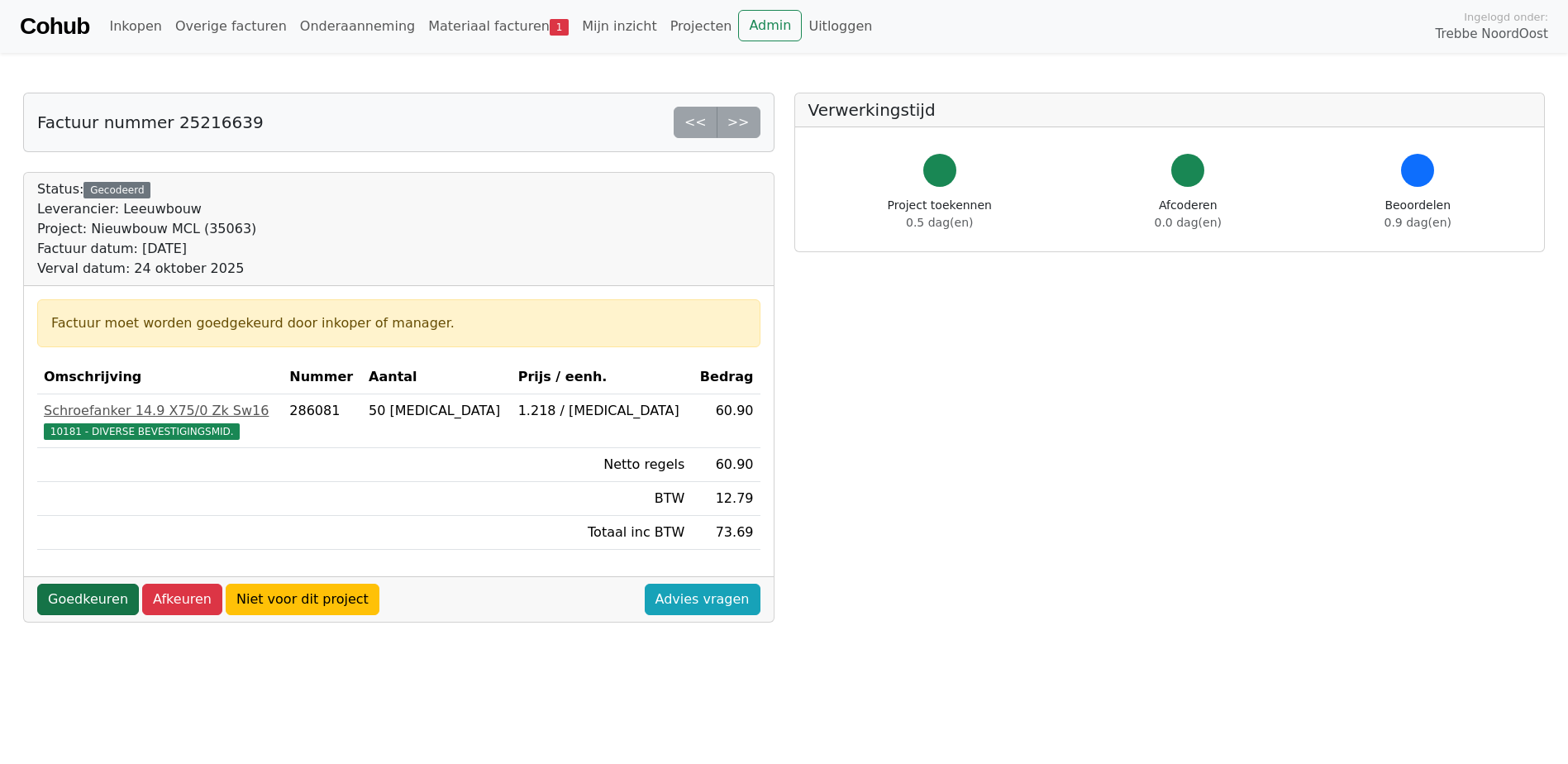
click at [111, 589] on link "Goedkeuren" at bounding box center [87, 599] width 102 height 31
